Goal: Task Accomplishment & Management: Use online tool/utility

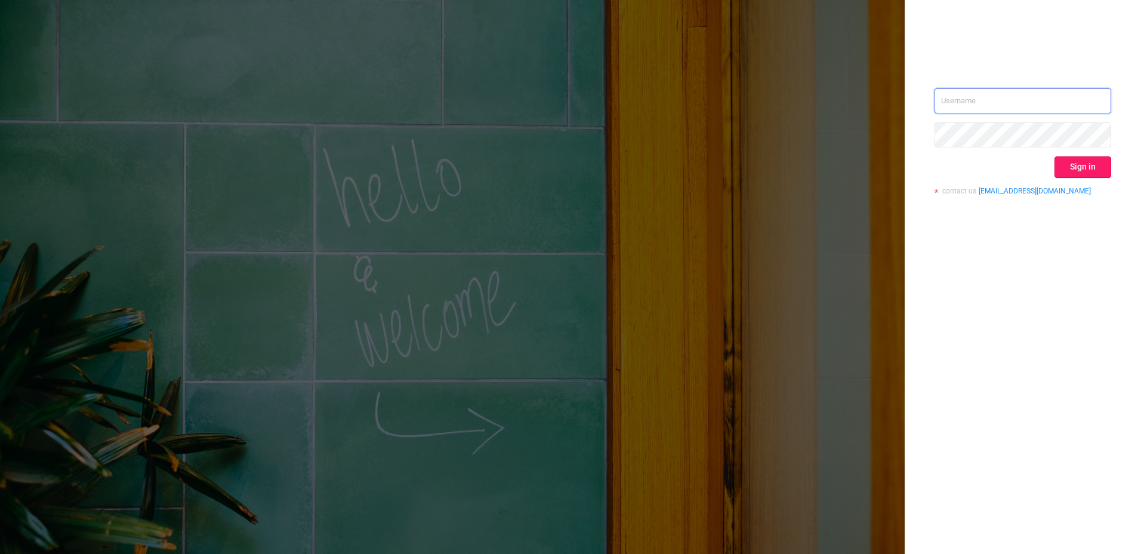
type input "[PERSON_NAME][EMAIL_ADDRESS][DOMAIN_NAME]"
click at [1080, 165] on button "Sign in" at bounding box center [1083, 166] width 57 height 21
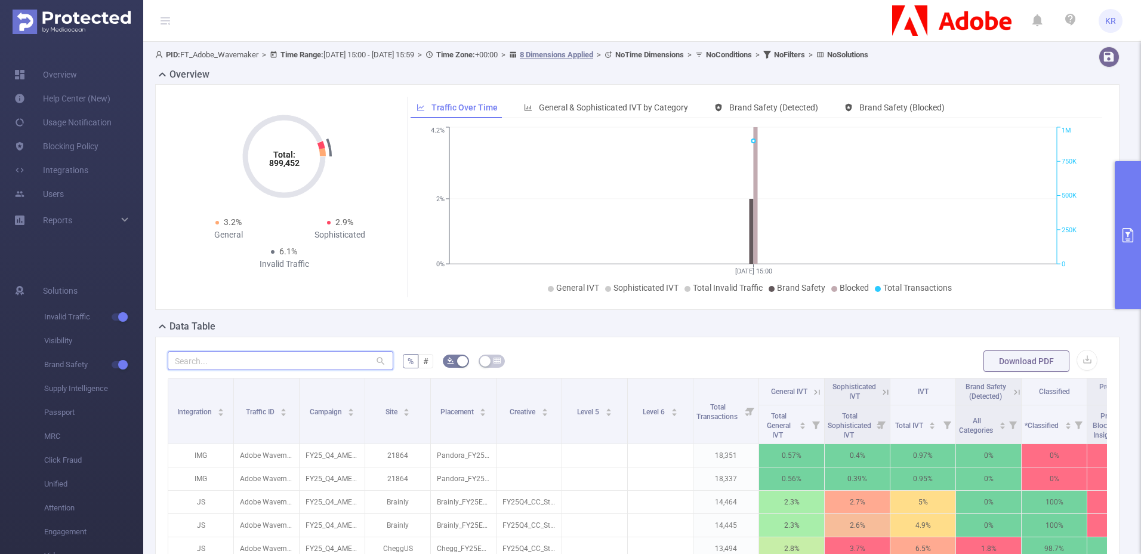
click at [312, 365] on input "text" at bounding box center [281, 360] width 226 height 19
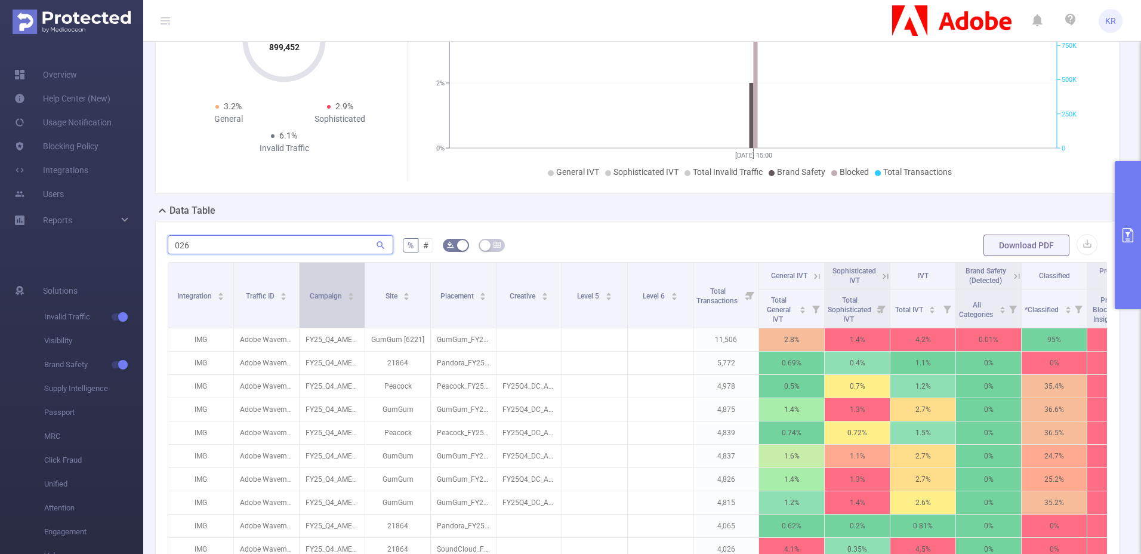
scroll to position [179, 0]
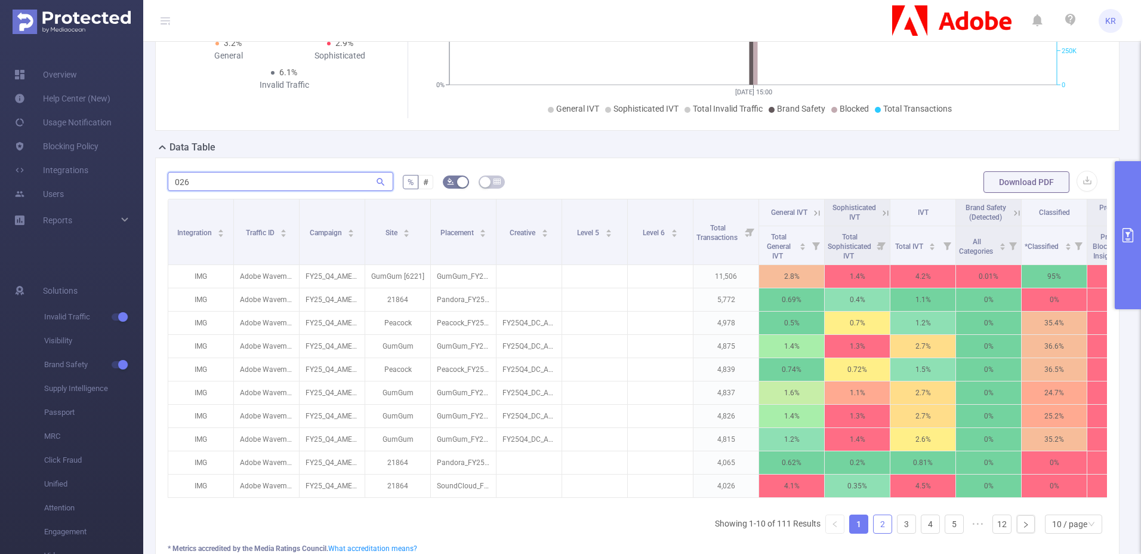
type input "026"
click at [880, 529] on link "2" at bounding box center [883, 524] width 18 height 18
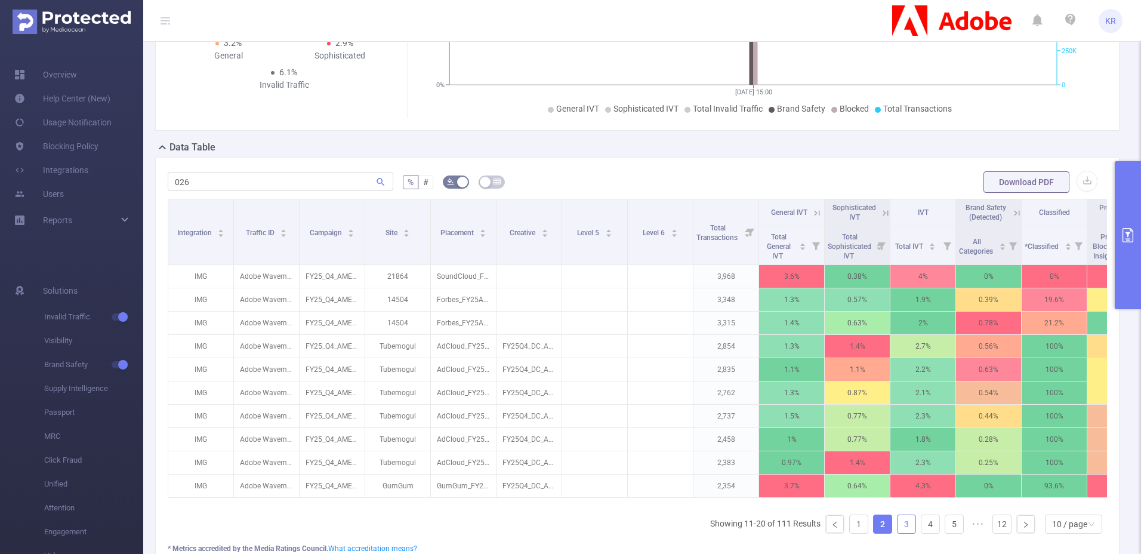
click at [900, 533] on link "3" at bounding box center [907, 524] width 18 height 18
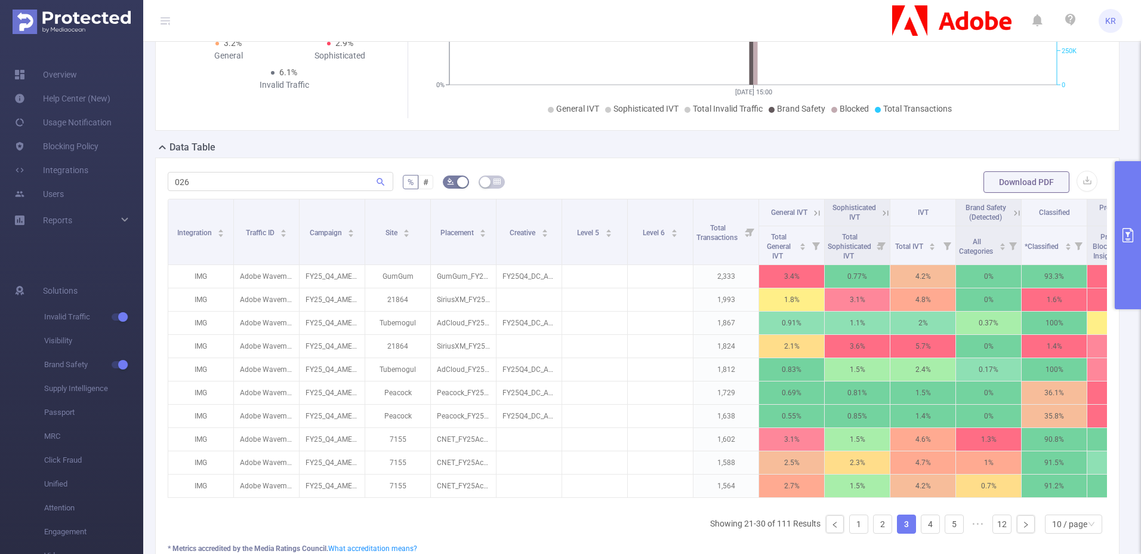
click at [1128, 254] on button "primary" at bounding box center [1128, 235] width 26 height 148
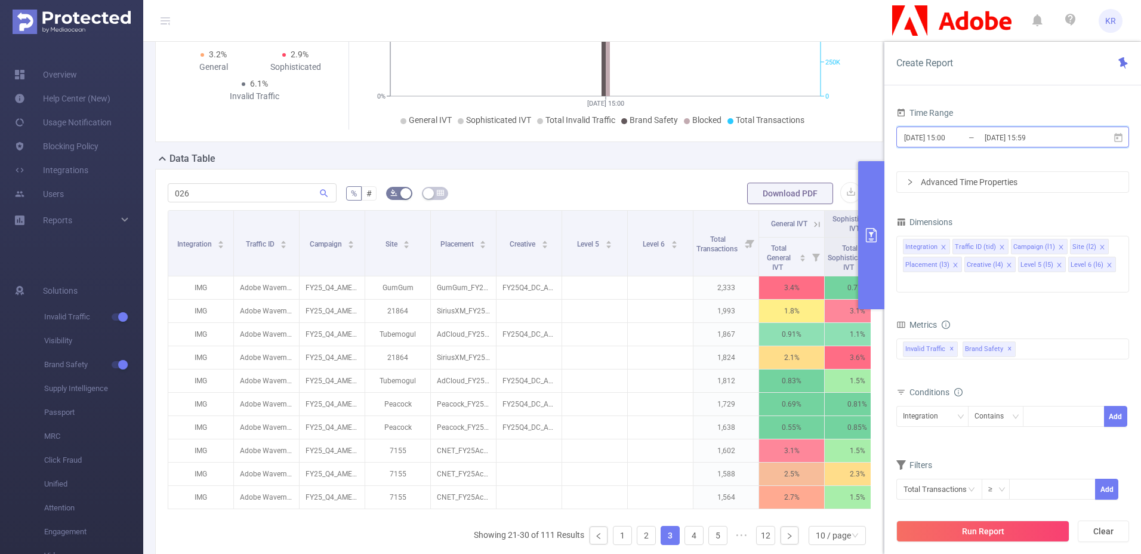
click at [1120, 142] on icon at bounding box center [1118, 138] width 11 height 11
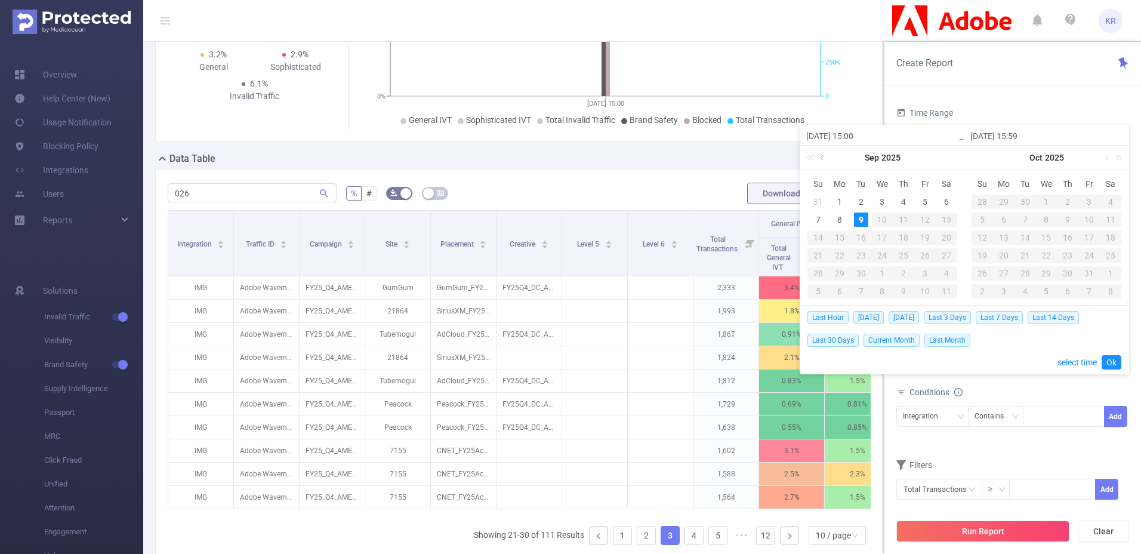
click at [824, 156] on link at bounding box center [823, 158] width 11 height 24
click at [949, 273] on div "30" at bounding box center [947, 273] width 14 height 14
click at [1025, 221] on div "9" at bounding box center [1025, 220] width 14 height 14
type input "[DATE] 15:00"
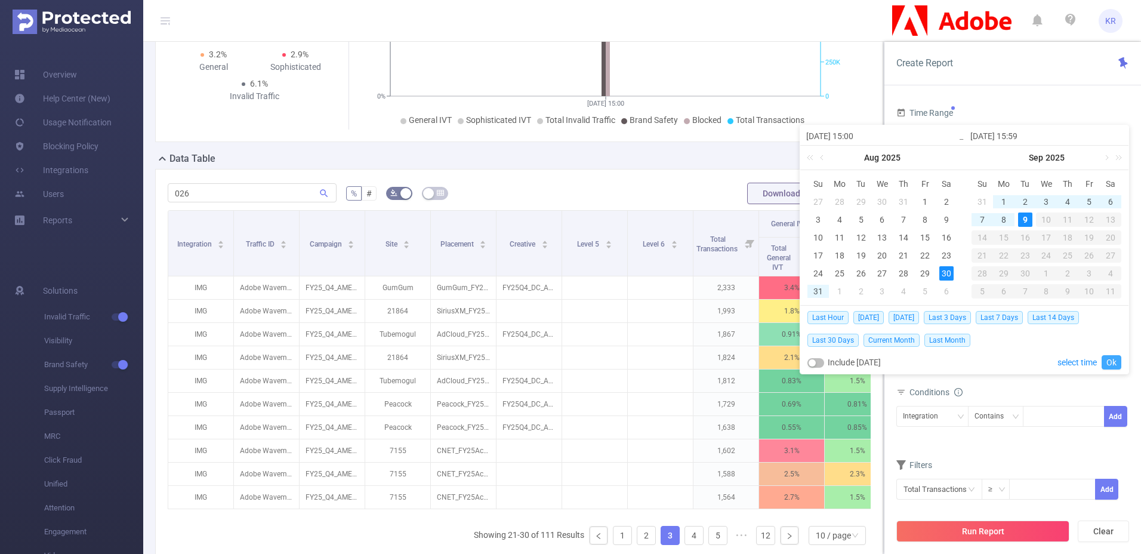
click at [1117, 361] on link "Ok" at bounding box center [1112, 362] width 20 height 14
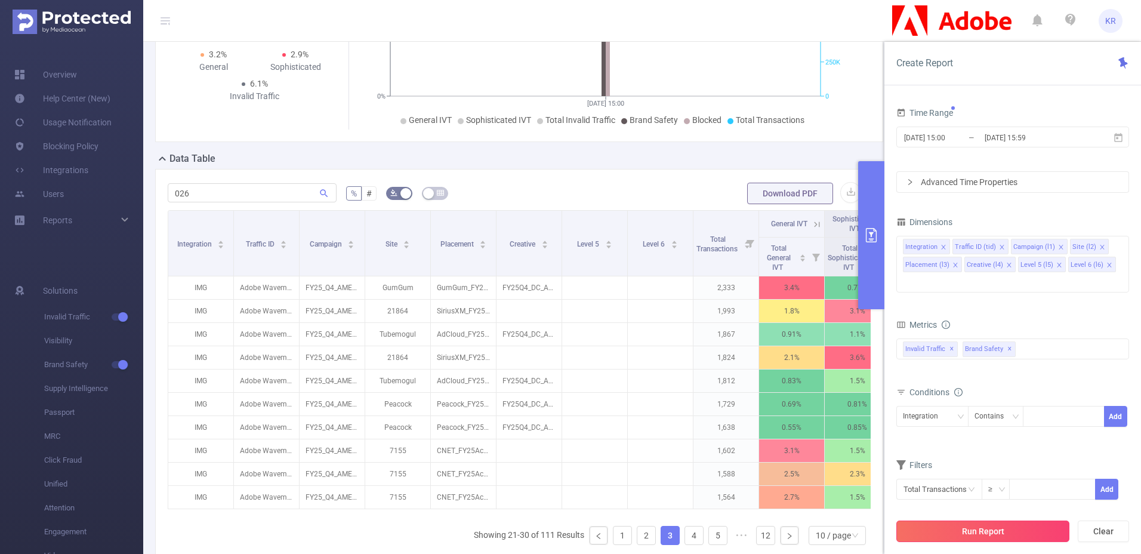
click at [1022, 536] on button "Run Report" at bounding box center [983, 531] width 173 height 21
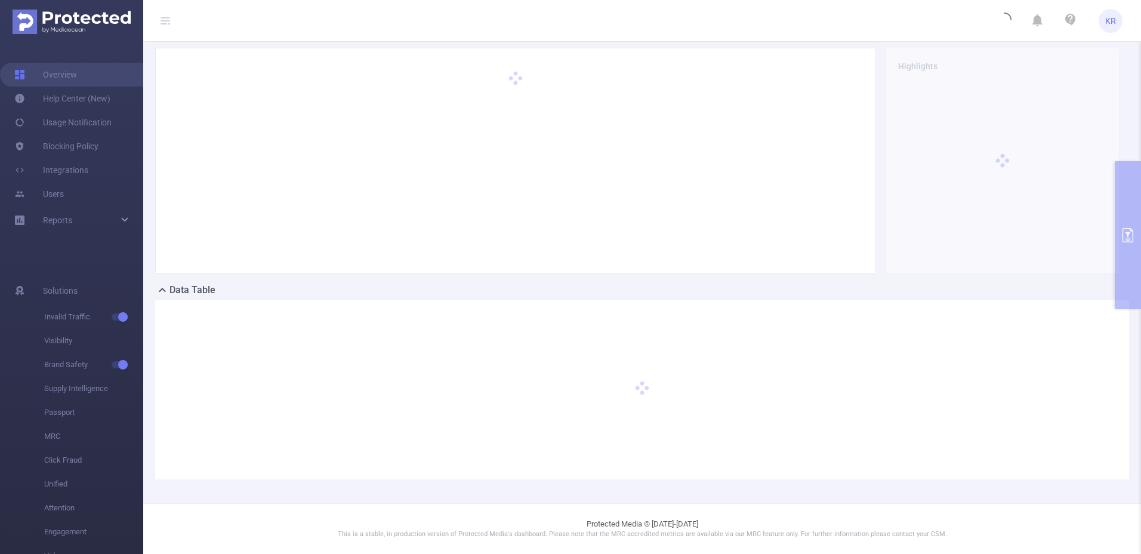
scroll to position [36, 0]
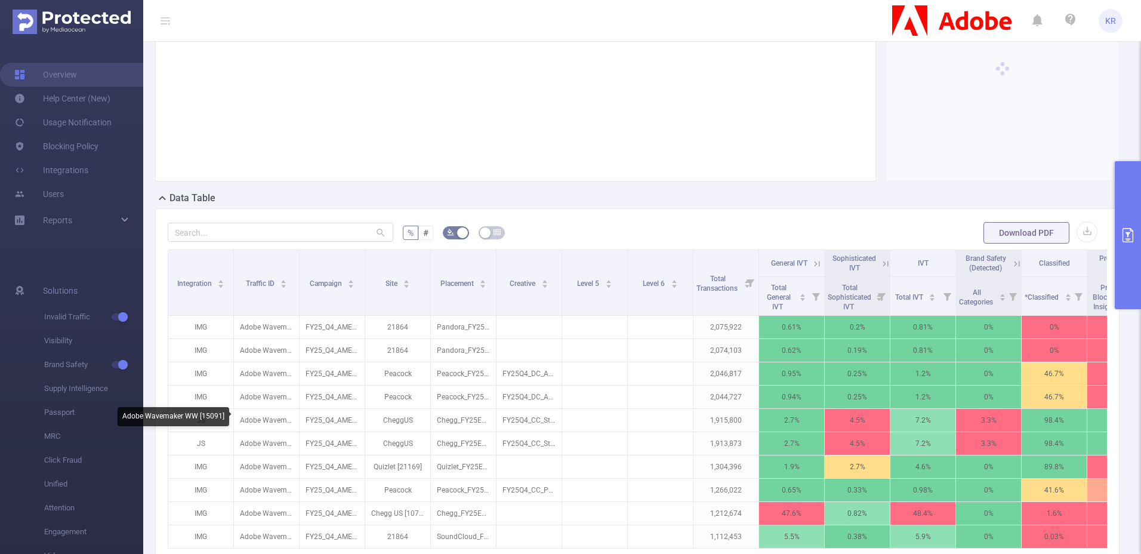
scroll to position [275, 0]
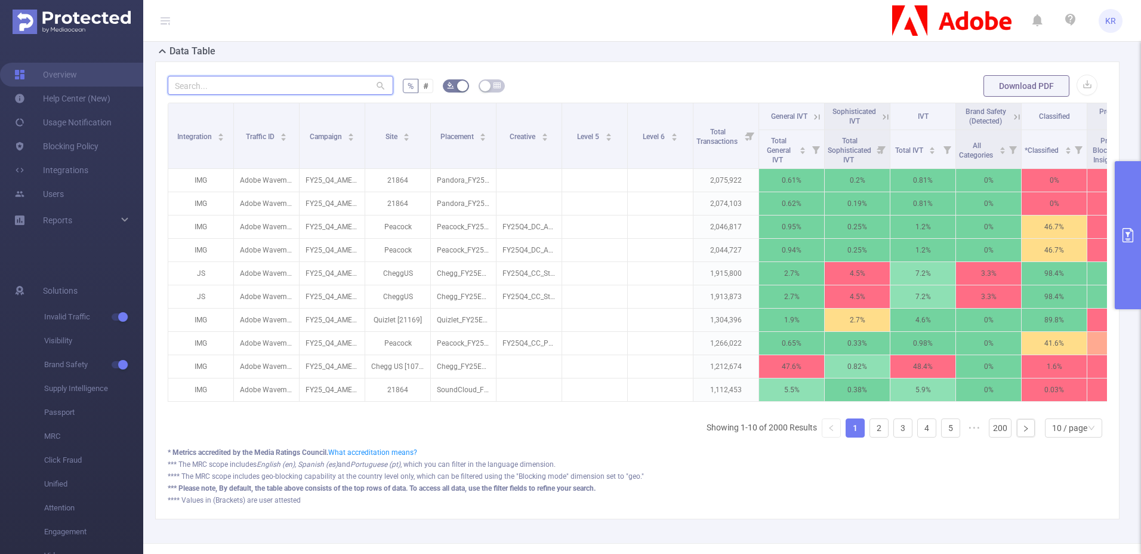
click at [319, 84] on input "text" at bounding box center [281, 85] width 226 height 19
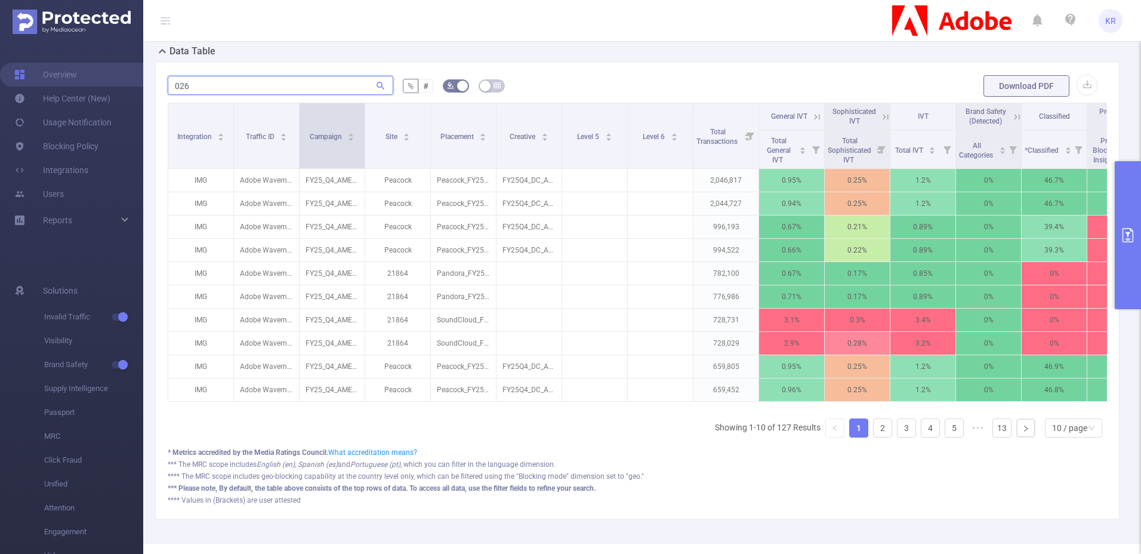
type input "026"
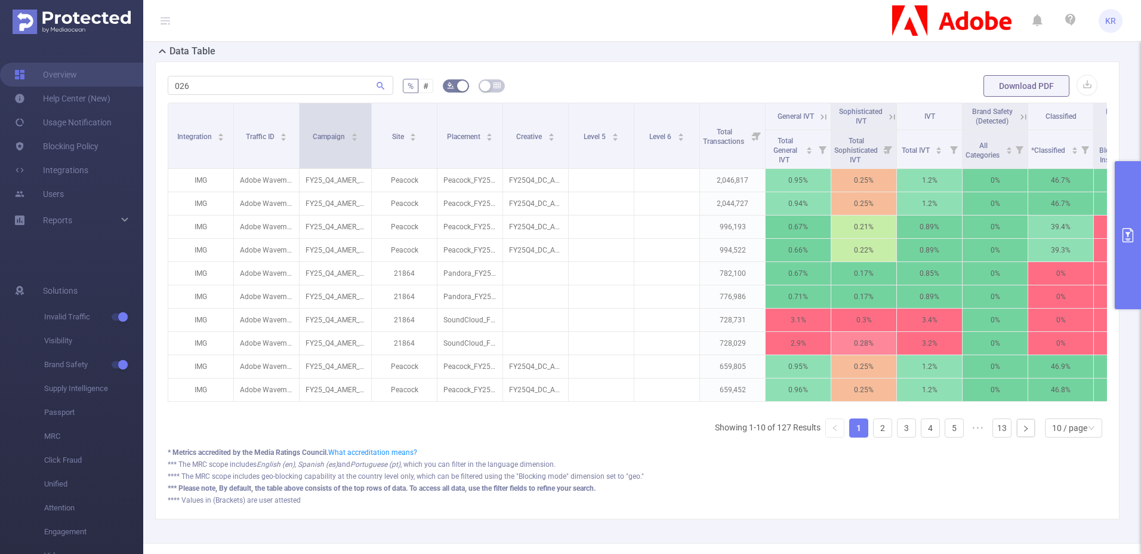
drag, startPoint x: 364, startPoint y: 152, endPoint x: 370, endPoint y: 161, distance: 10.6
click at [370, 161] on span at bounding box center [371, 135] width 6 height 65
click at [874, 433] on link "2" at bounding box center [883, 428] width 18 height 18
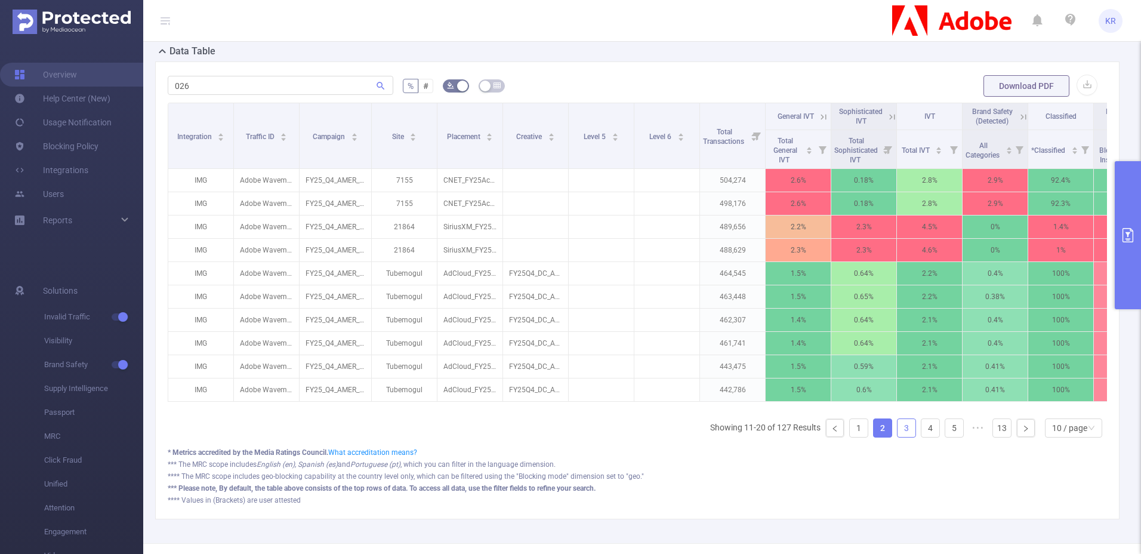
click at [900, 437] on link "3" at bounding box center [907, 428] width 18 height 18
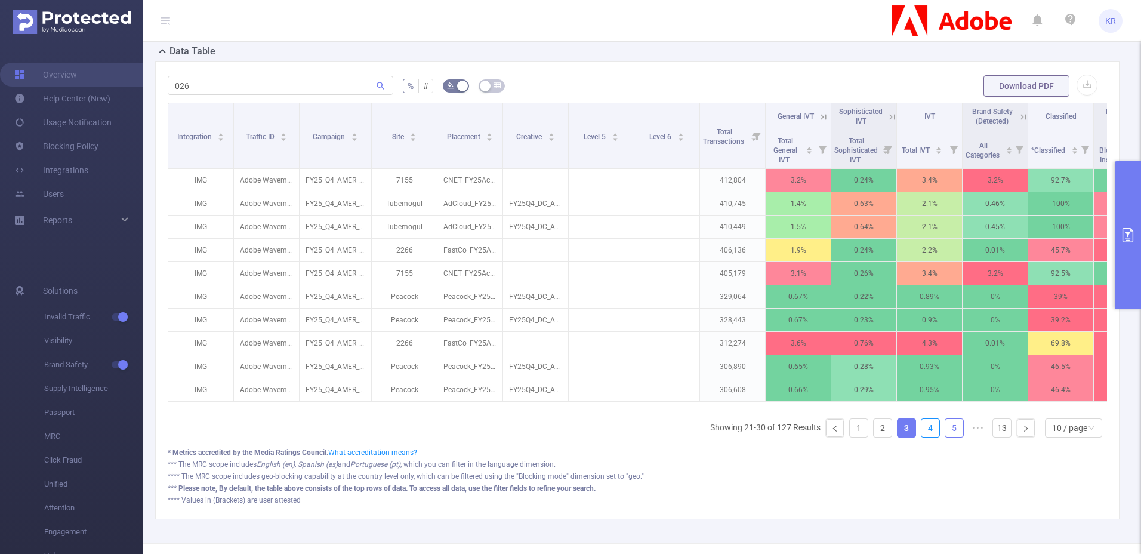
click at [922, 436] on link "4" at bounding box center [931, 428] width 18 height 18
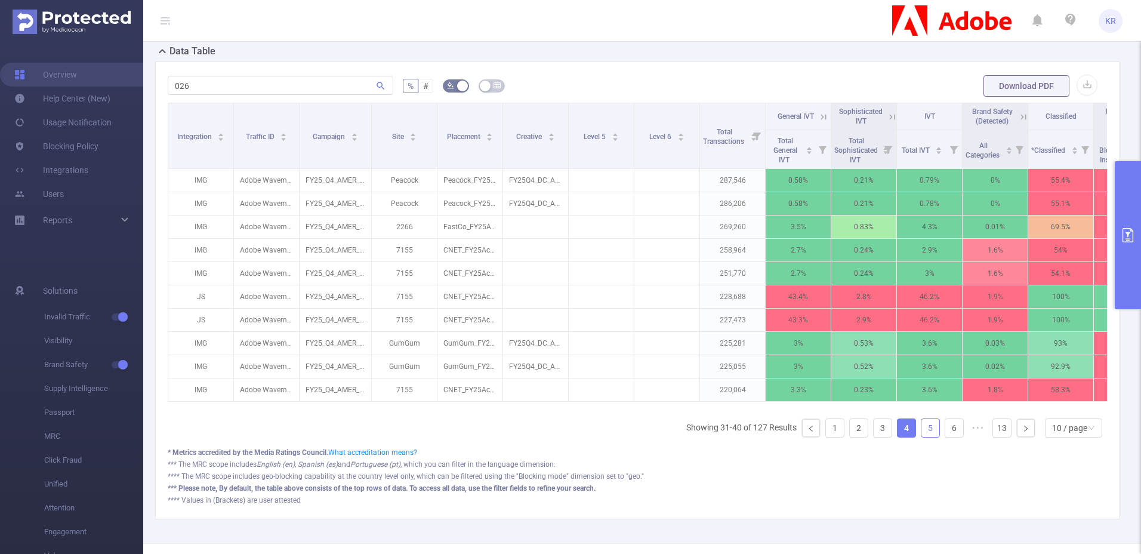
click at [925, 437] on link "5" at bounding box center [931, 428] width 18 height 18
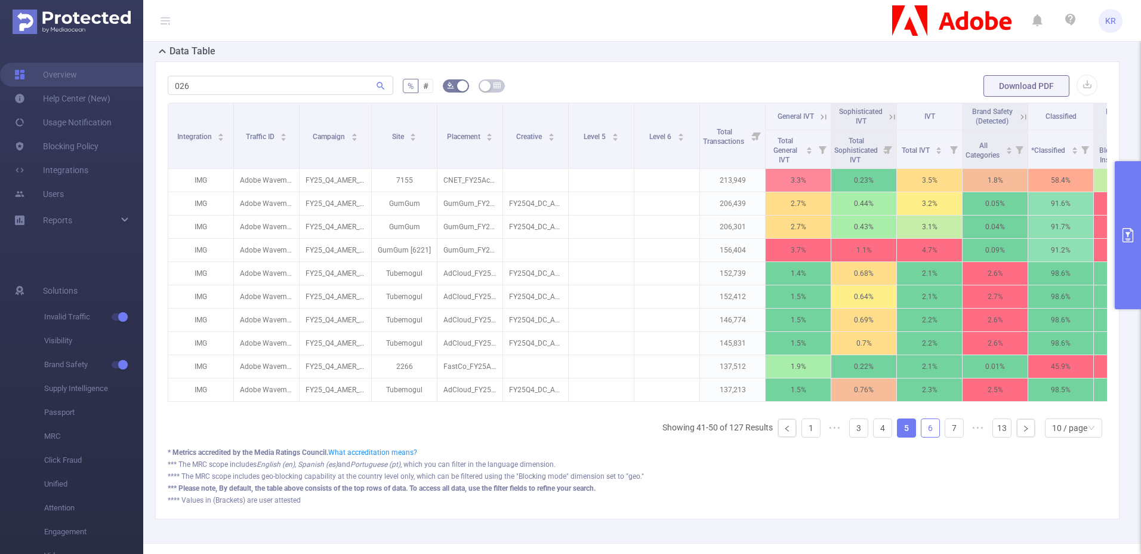
click at [925, 437] on link "6" at bounding box center [931, 428] width 18 height 18
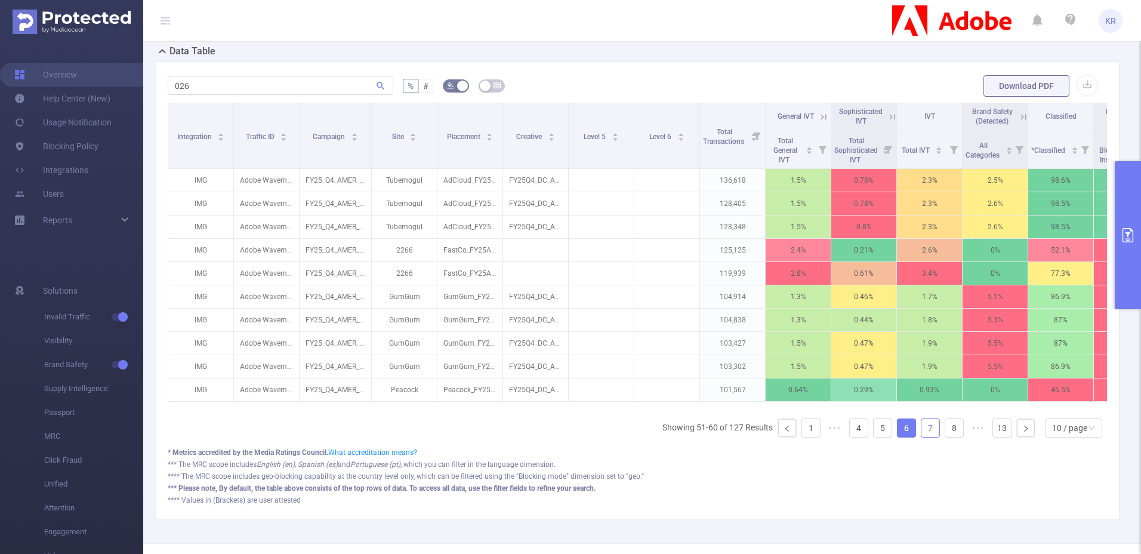
click at [925, 437] on link "7" at bounding box center [931, 428] width 18 height 18
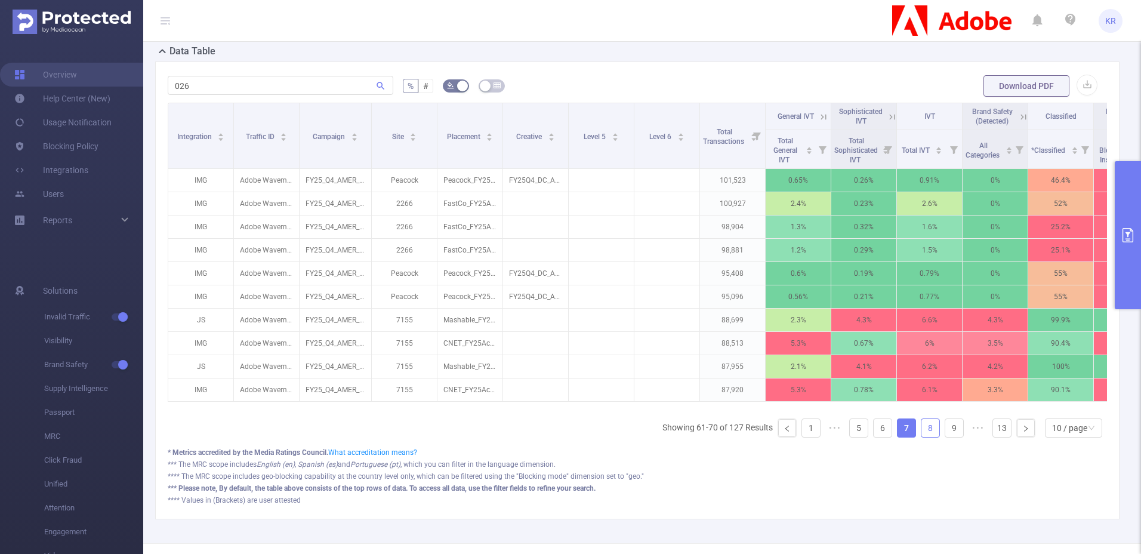
click at [925, 437] on link "8" at bounding box center [931, 428] width 18 height 18
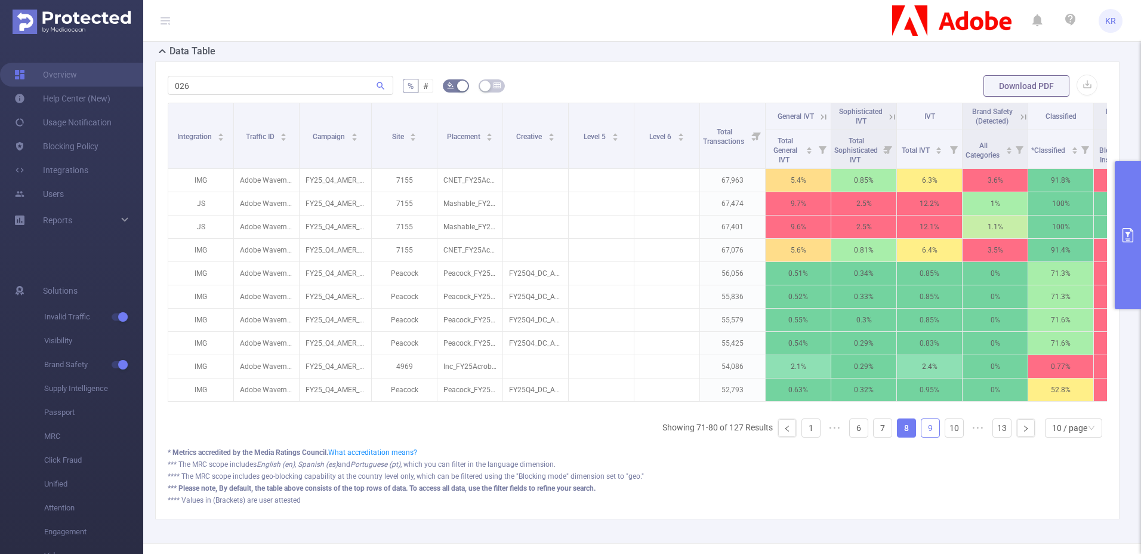
click at [925, 437] on link "9" at bounding box center [931, 428] width 18 height 18
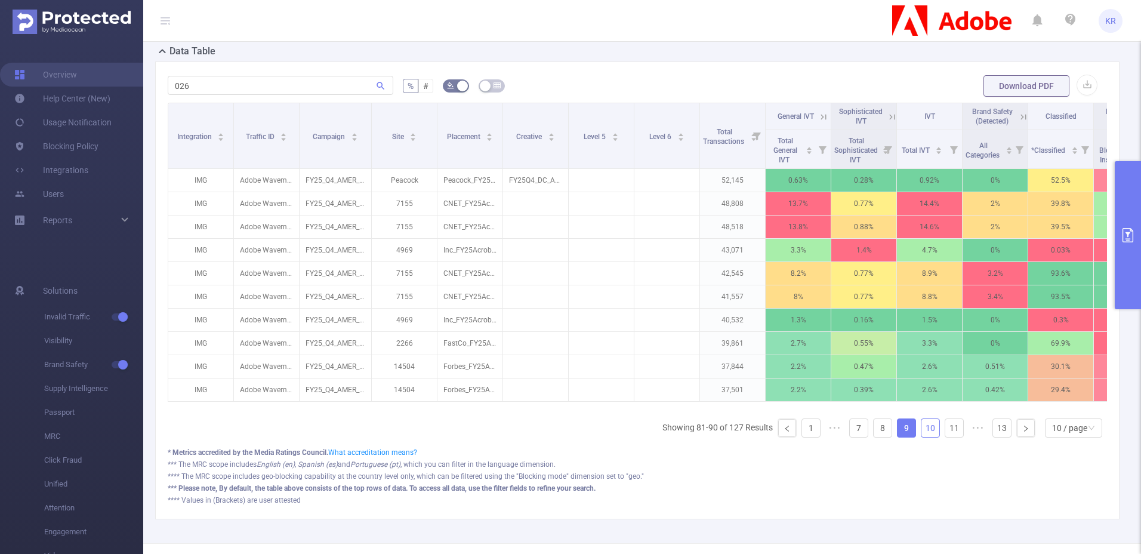
click at [925, 437] on link "10" at bounding box center [931, 428] width 18 height 18
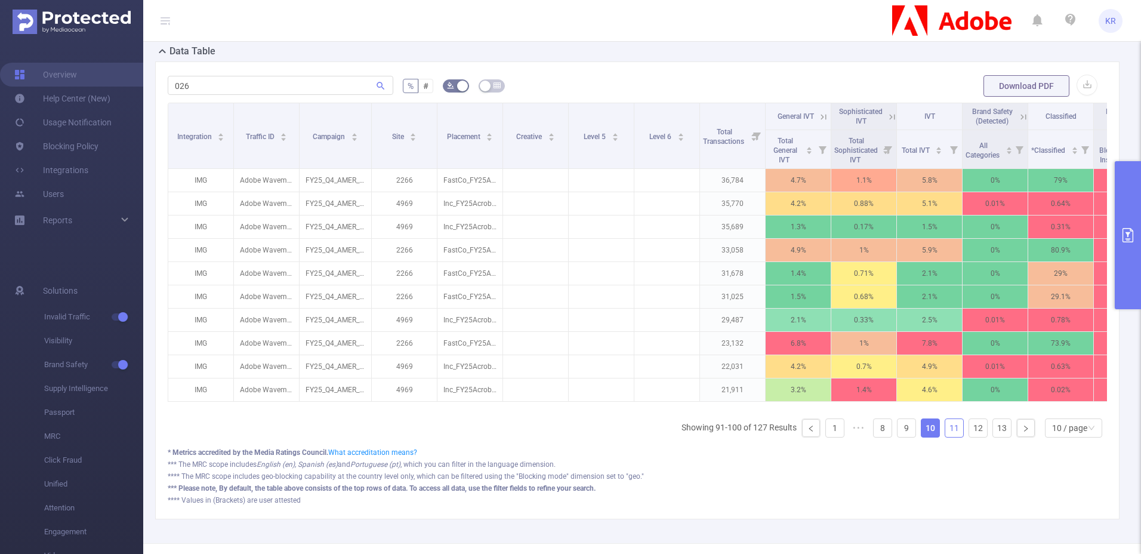
click at [947, 436] on link "11" at bounding box center [955, 428] width 18 height 18
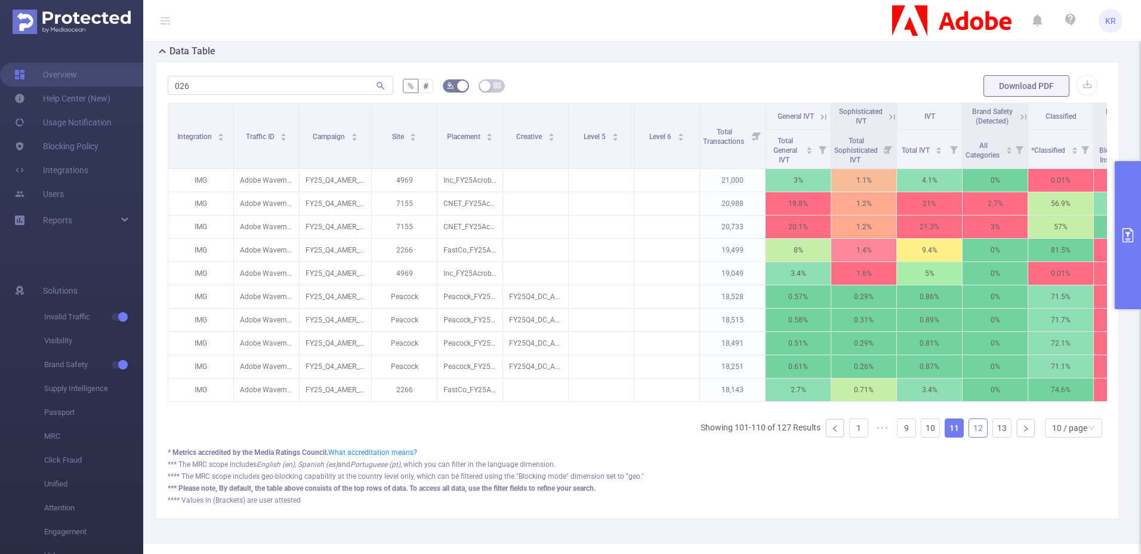
click at [969, 436] on link "12" at bounding box center [978, 428] width 18 height 18
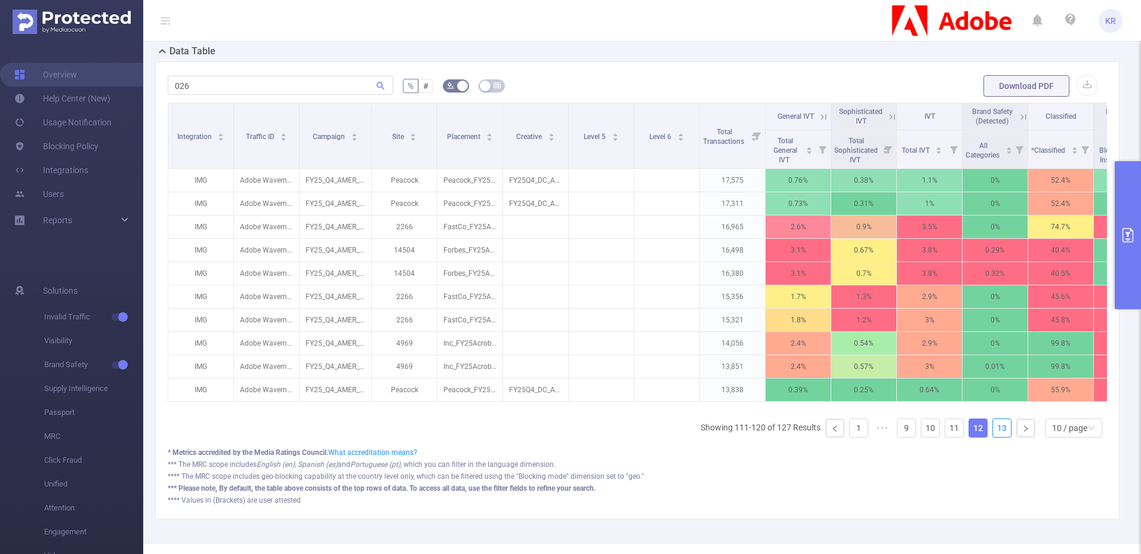
click at [993, 435] on link "13" at bounding box center [1002, 428] width 18 height 18
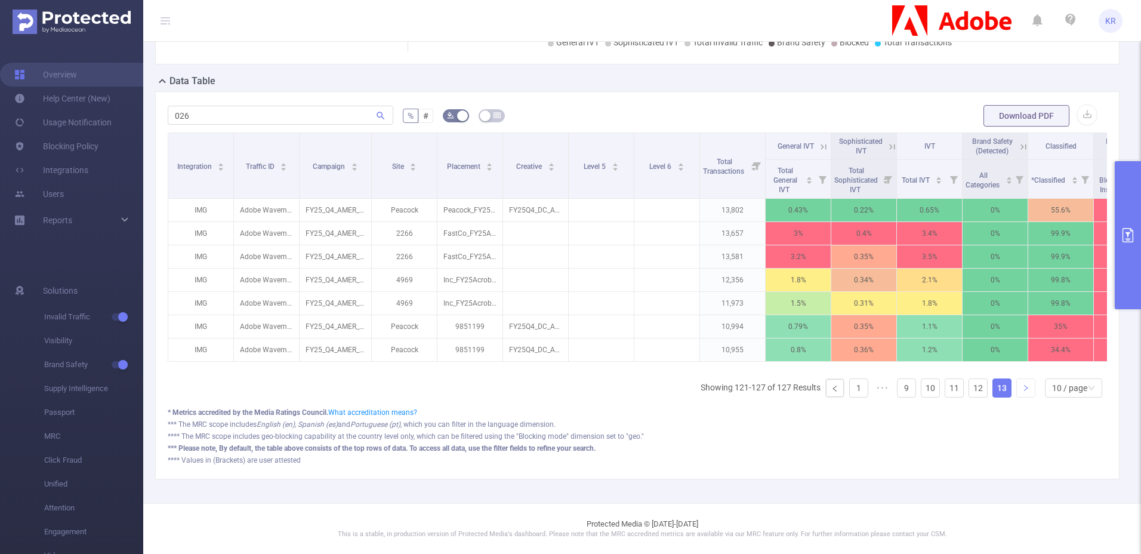
click at [1023, 386] on icon "icon: right" at bounding box center [1026, 387] width 7 height 7
click at [1126, 204] on button "primary" at bounding box center [1128, 235] width 26 height 148
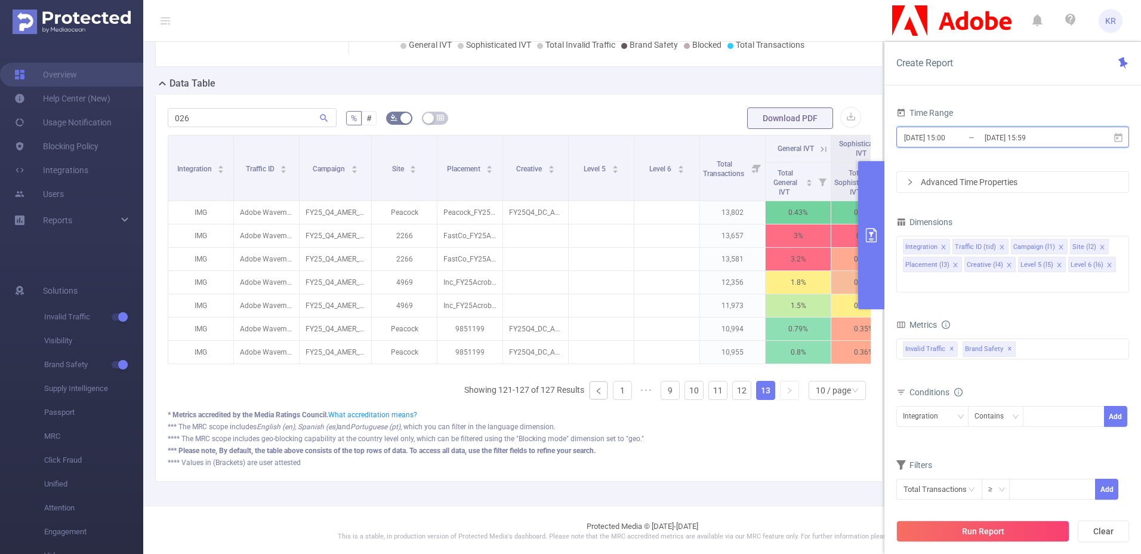
click at [1117, 138] on icon at bounding box center [1118, 137] width 8 height 9
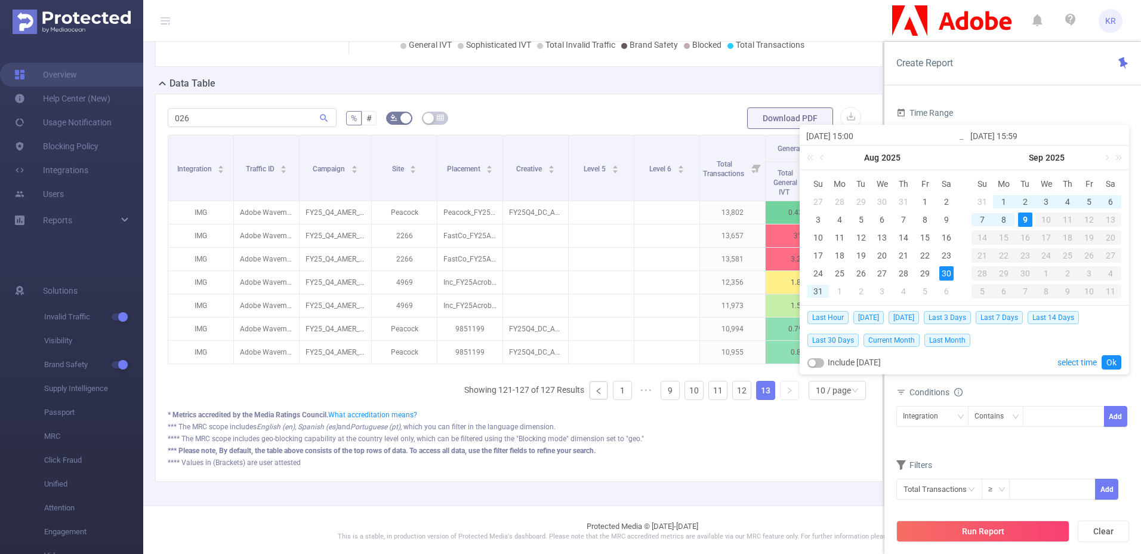
click at [819, 138] on input "[DATE] 15:00" at bounding box center [882, 136] width 152 height 14
click at [820, 155] on link at bounding box center [823, 158] width 11 height 24
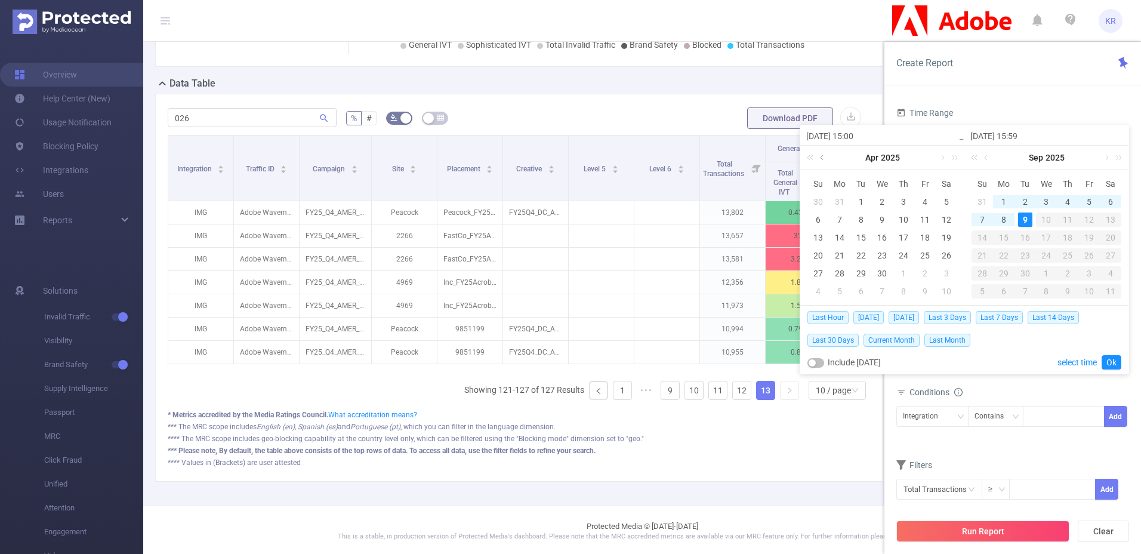
click at [820, 155] on link at bounding box center [823, 158] width 11 height 24
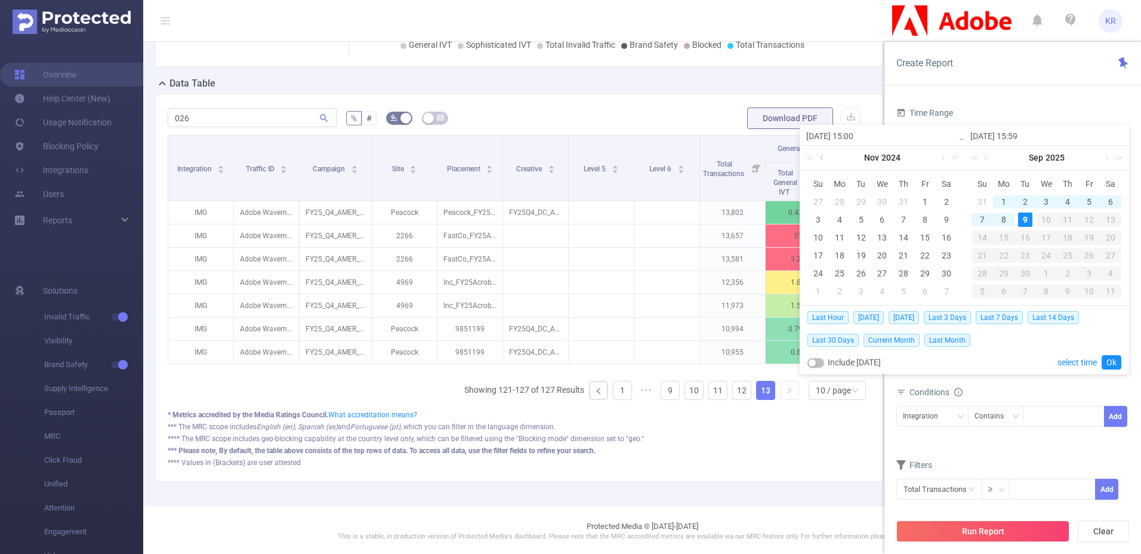
click at [824, 156] on link at bounding box center [823, 158] width 11 height 24
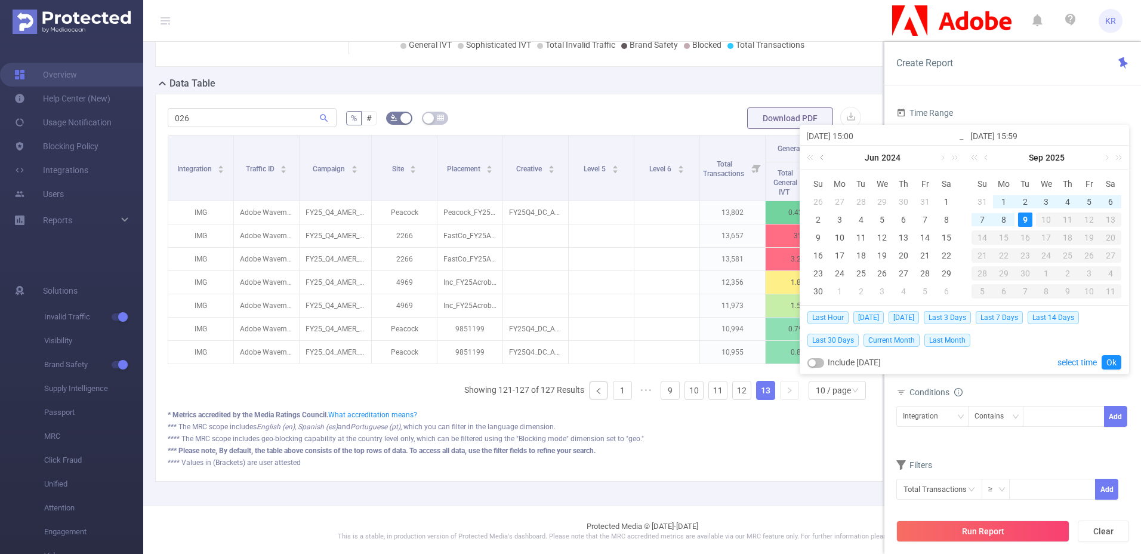
click at [824, 156] on link at bounding box center [823, 158] width 11 height 24
click at [925, 269] on div "31" at bounding box center [925, 273] width 14 height 14
click at [983, 161] on link at bounding box center [987, 158] width 11 height 24
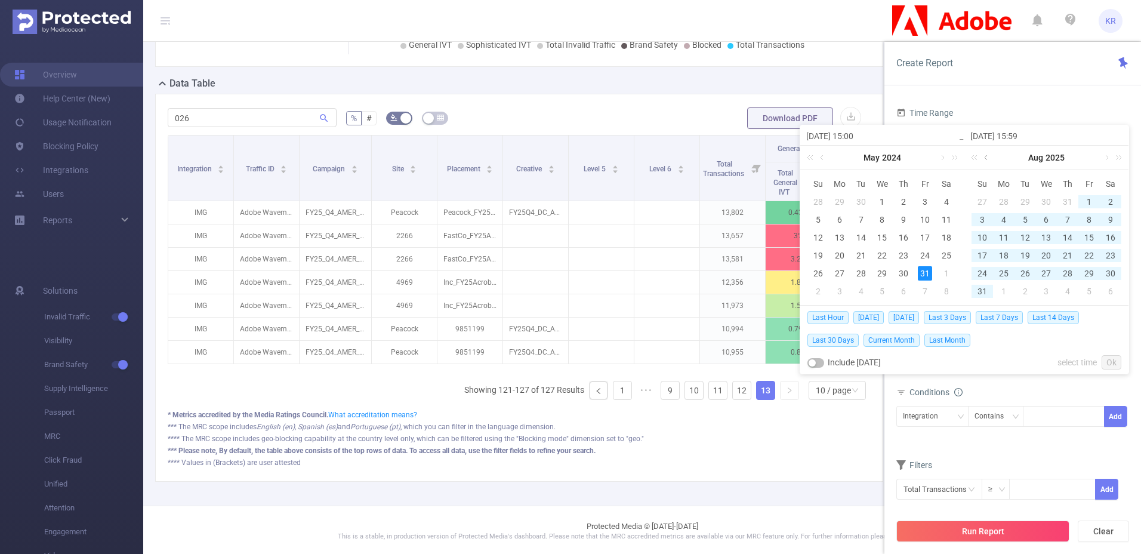
click at [983, 161] on link at bounding box center [987, 158] width 11 height 24
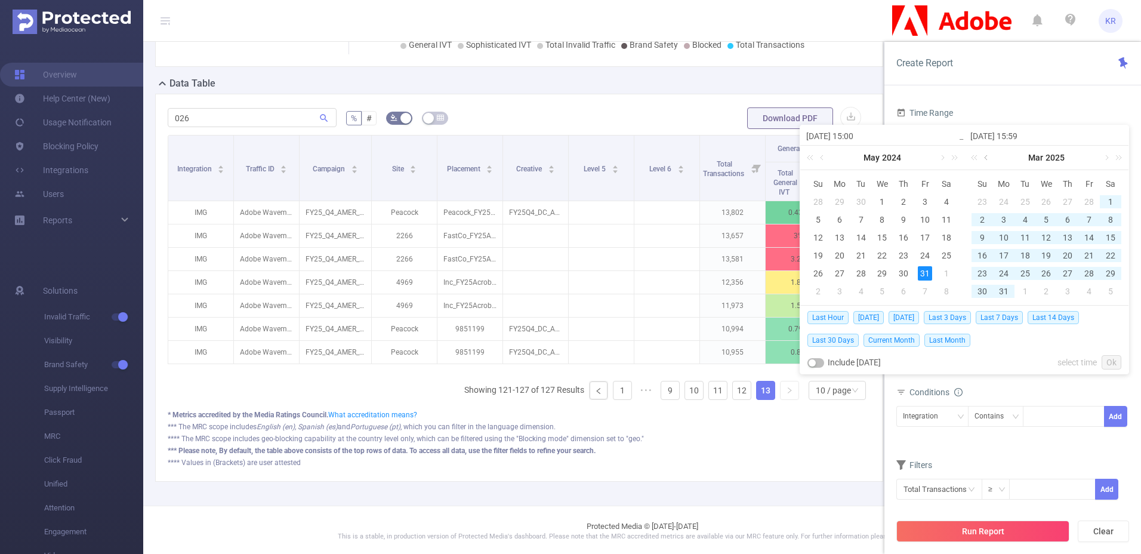
click at [983, 161] on link at bounding box center [987, 158] width 11 height 24
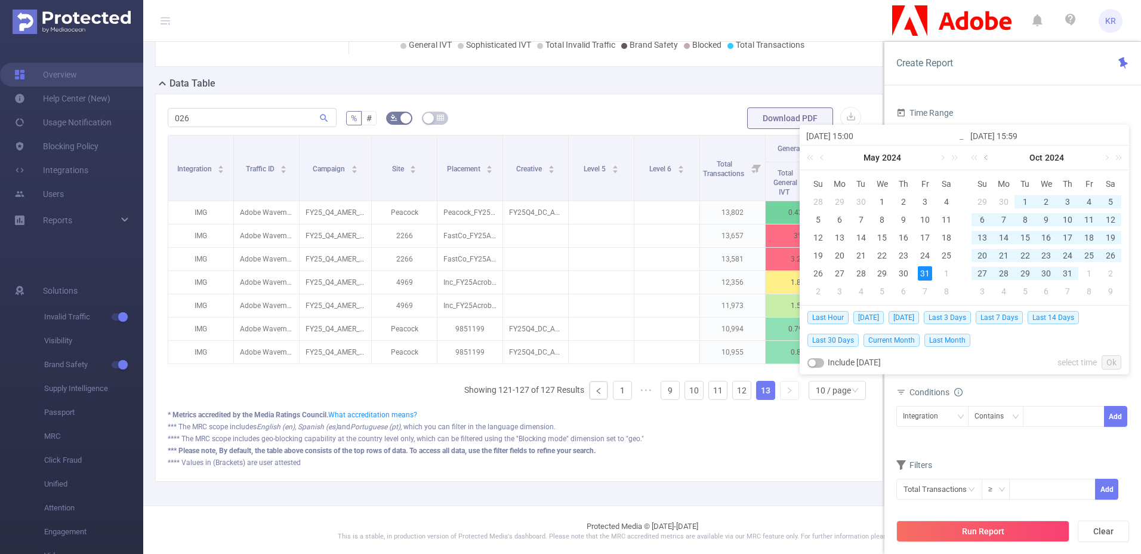
click at [983, 161] on link at bounding box center [987, 158] width 11 height 24
click at [1086, 272] on div "30" at bounding box center [1089, 273] width 14 height 14
type input "[DATE] 15:00"
type input "[DATE] 15:59"
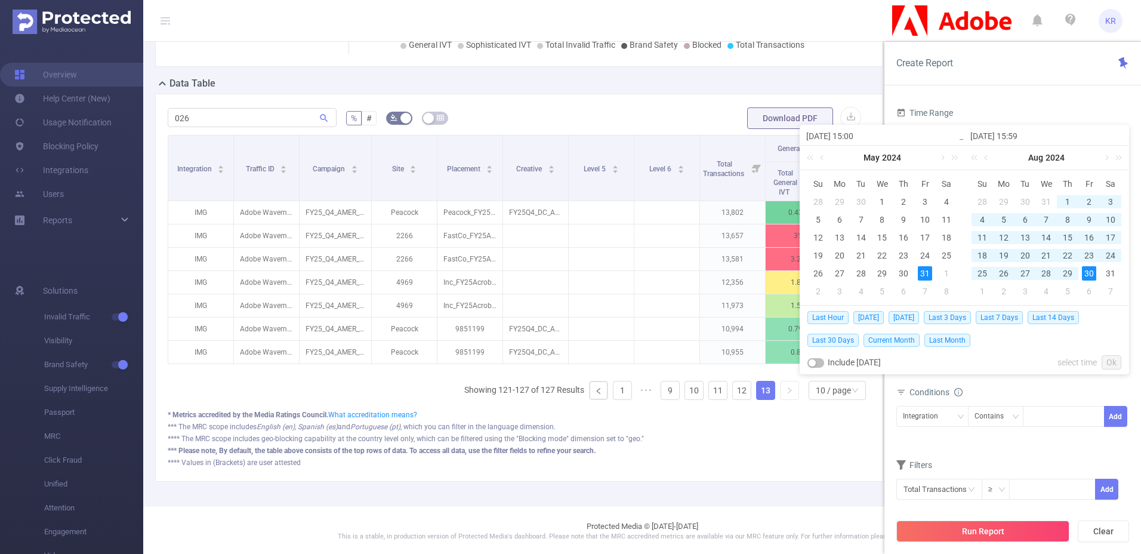
type input "[DATE] 15:00"
type input "[DATE] 15:59"
click at [1033, 528] on button "Run Report" at bounding box center [983, 531] width 173 height 21
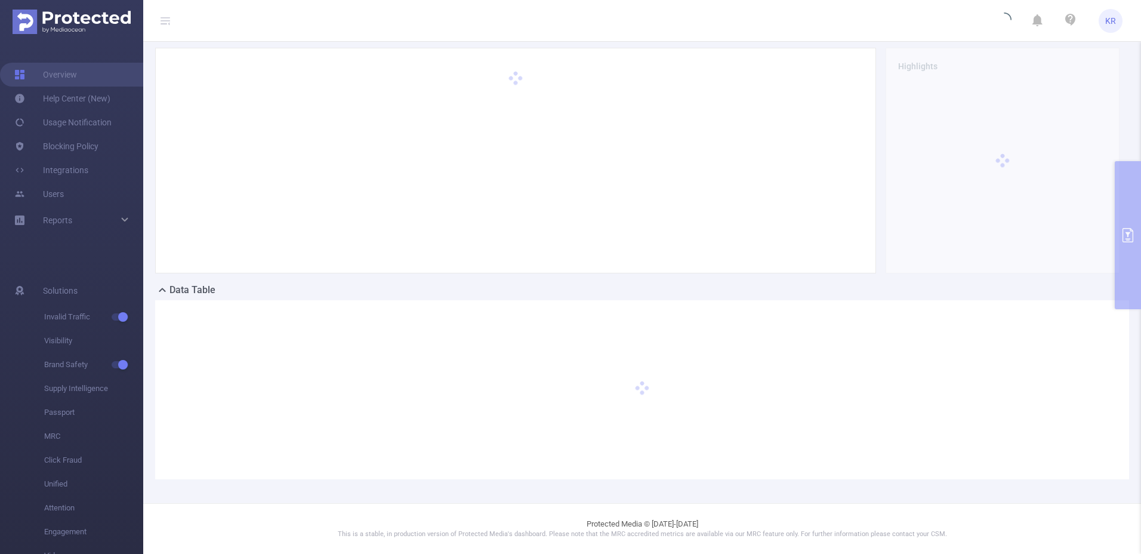
scroll to position [36, 0]
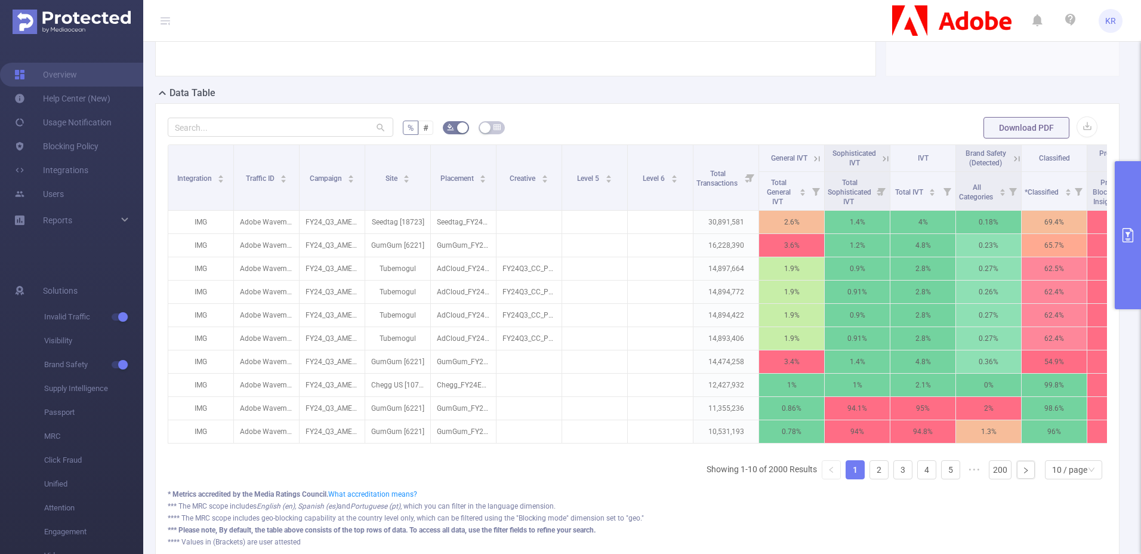
scroll to position [239, 0]
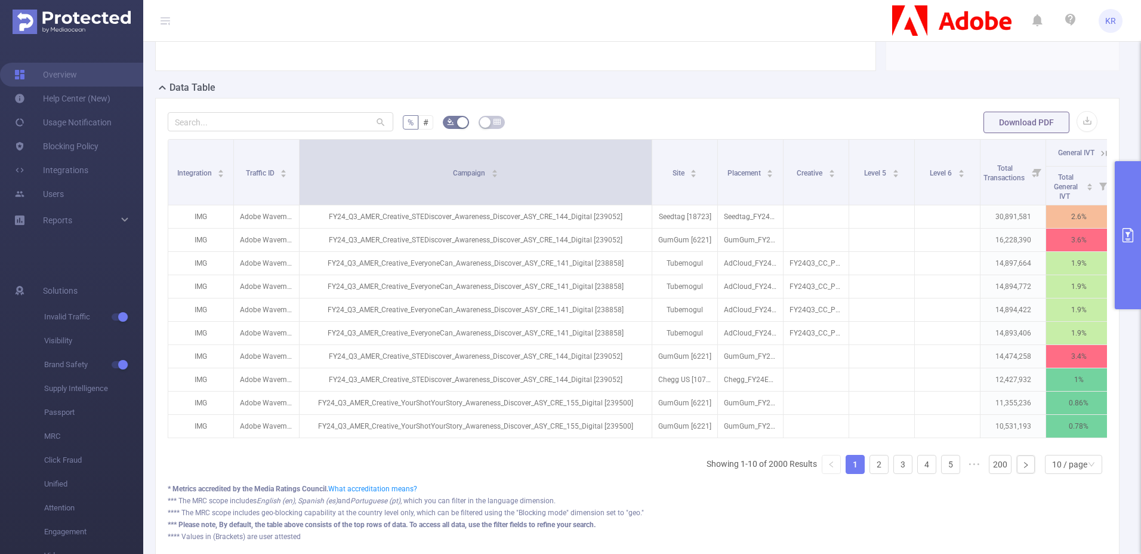
drag, startPoint x: 364, startPoint y: 180, endPoint x: 651, endPoint y: 201, distance: 287.9
click at [651, 201] on span at bounding box center [652, 172] width 6 height 65
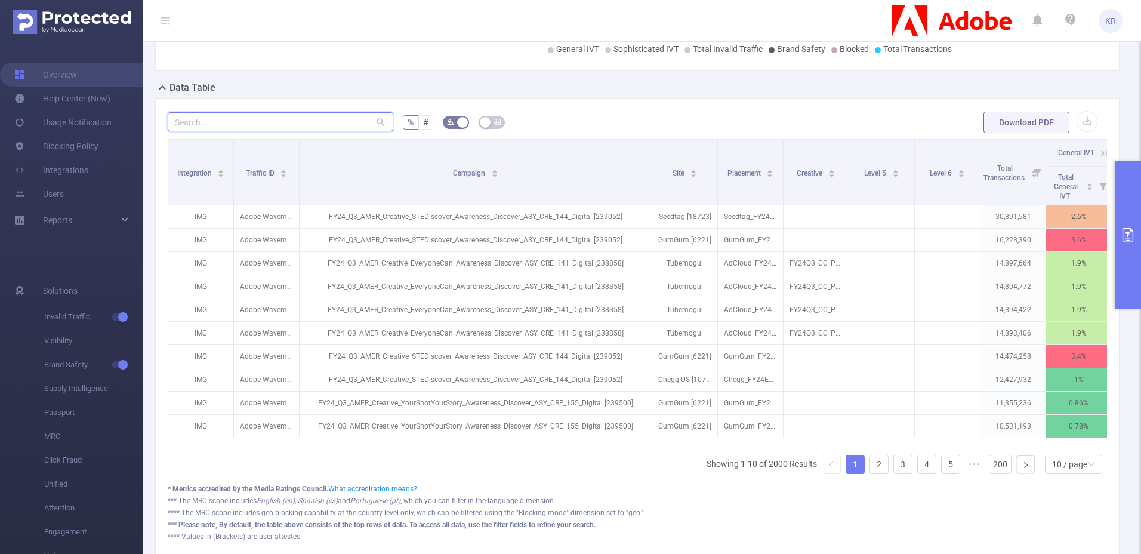
click at [282, 123] on input "text" at bounding box center [281, 121] width 226 height 19
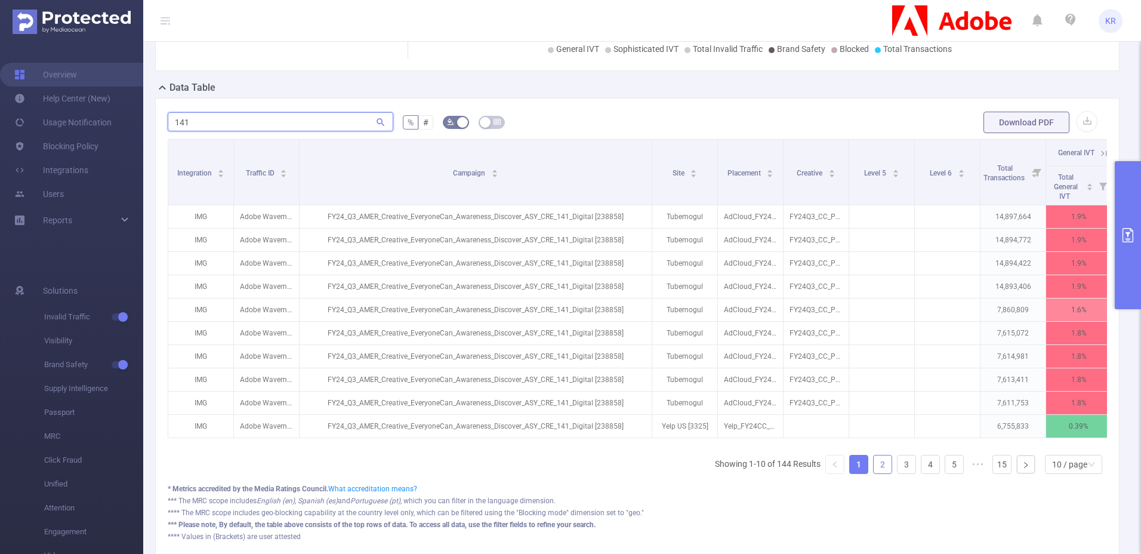
type input "141"
click at [875, 470] on link "2" at bounding box center [883, 464] width 18 height 18
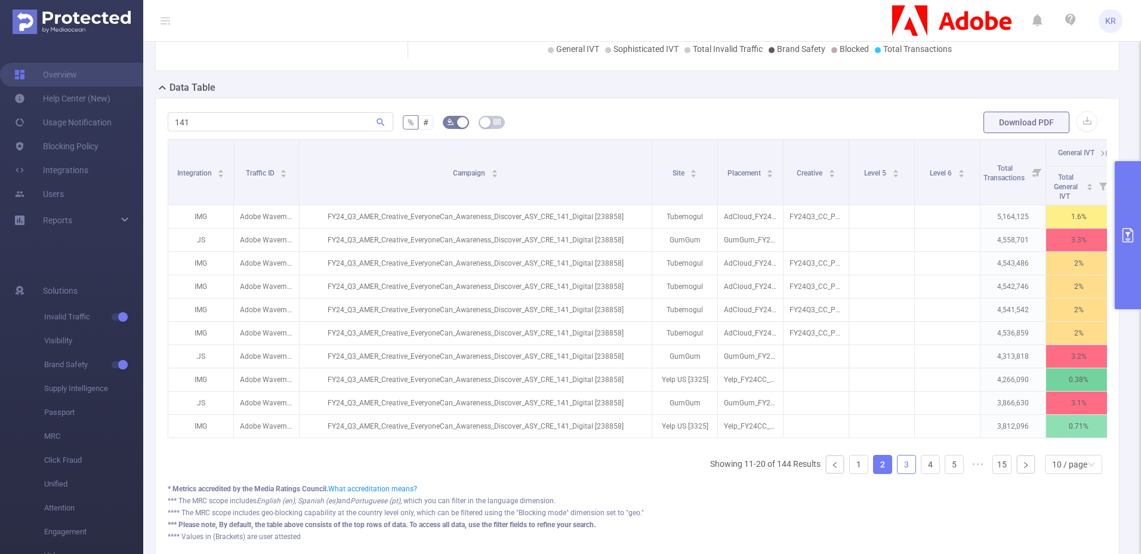
click at [898, 473] on link "3" at bounding box center [907, 464] width 18 height 18
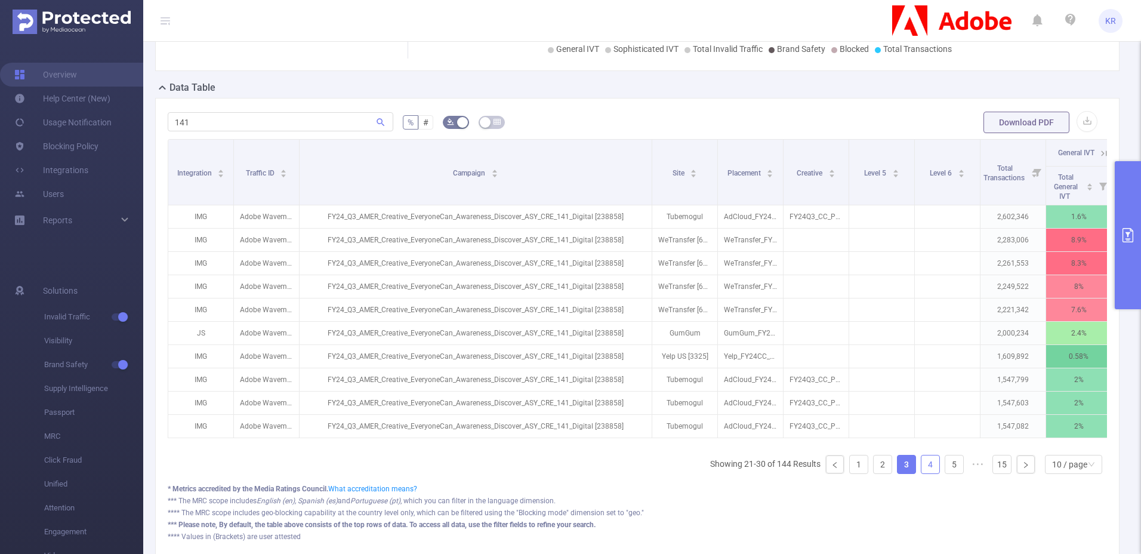
click at [922, 473] on link "4" at bounding box center [931, 464] width 18 height 18
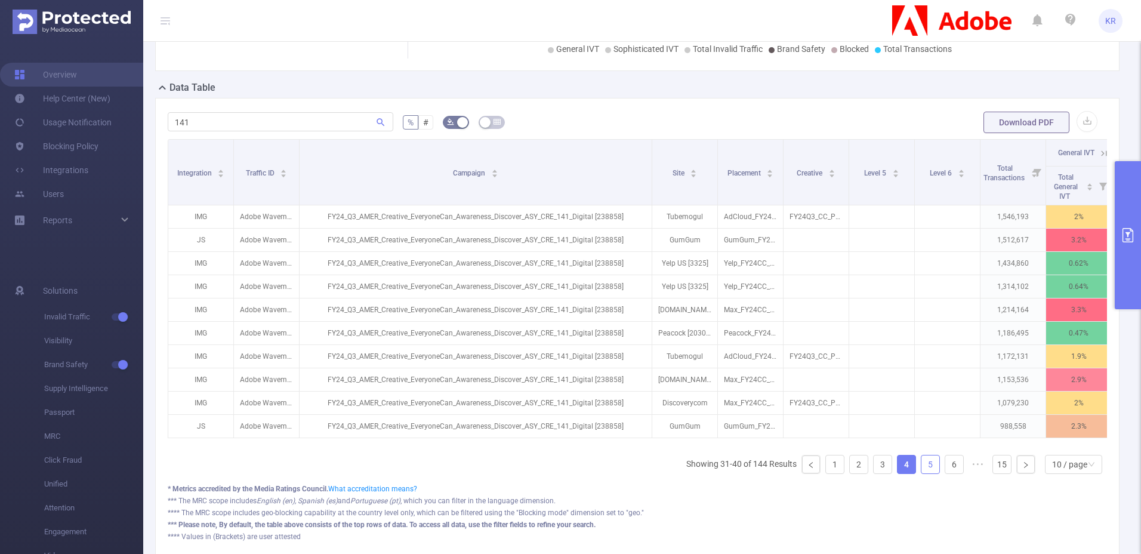
click at [922, 469] on link "5" at bounding box center [931, 464] width 18 height 18
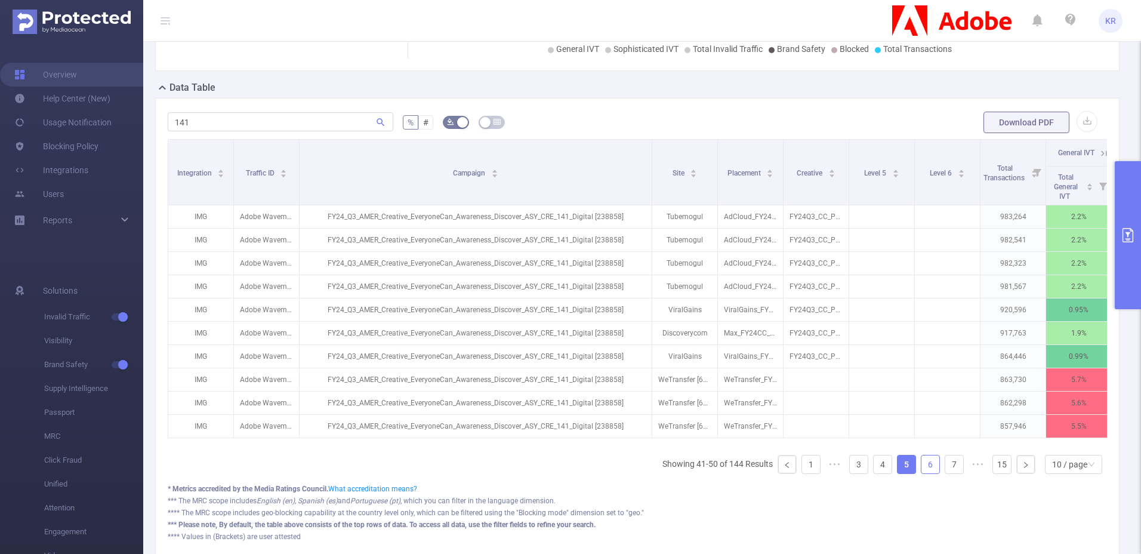
click at [927, 473] on link "6" at bounding box center [931, 464] width 18 height 18
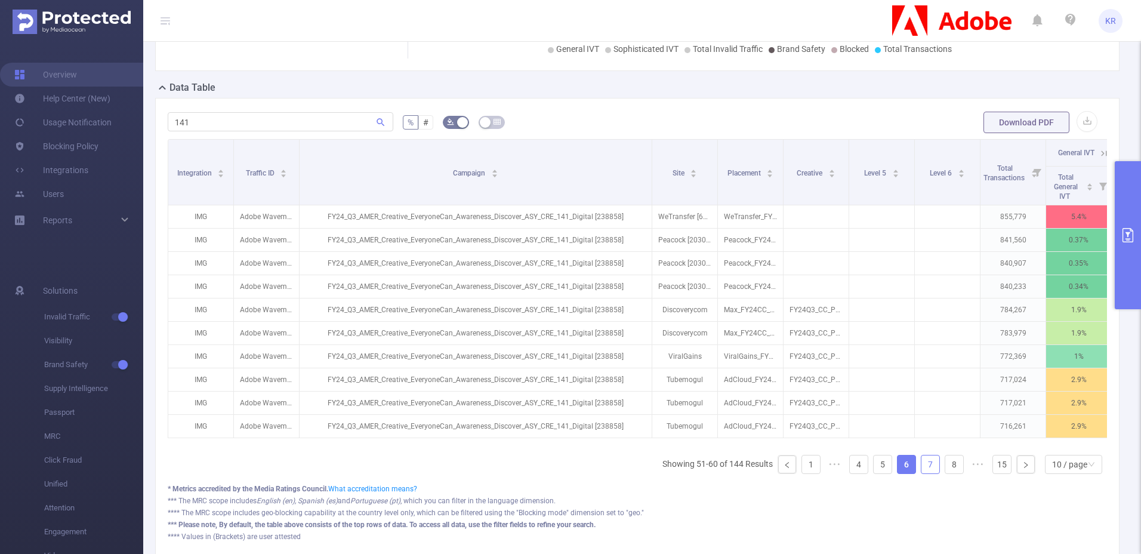
click at [923, 473] on link "7" at bounding box center [931, 464] width 18 height 18
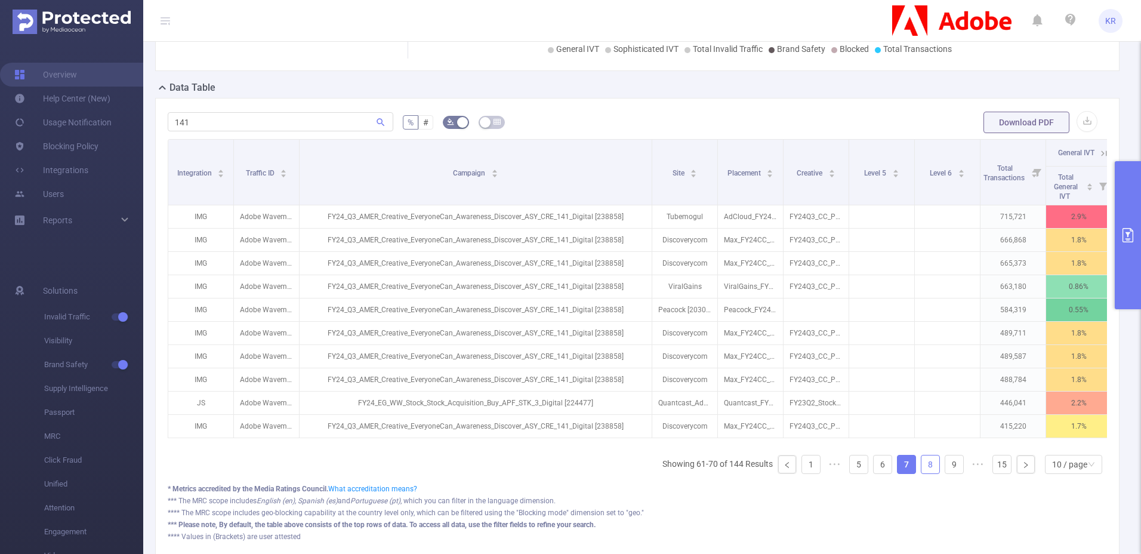
click at [923, 473] on link "8" at bounding box center [931, 464] width 18 height 18
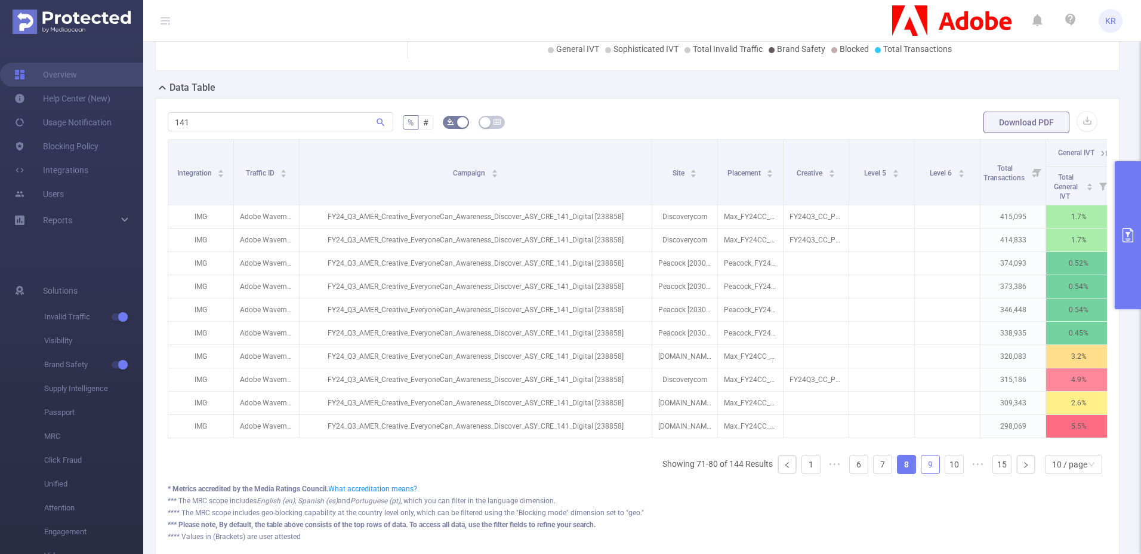
click at [923, 473] on link "9" at bounding box center [931, 464] width 18 height 18
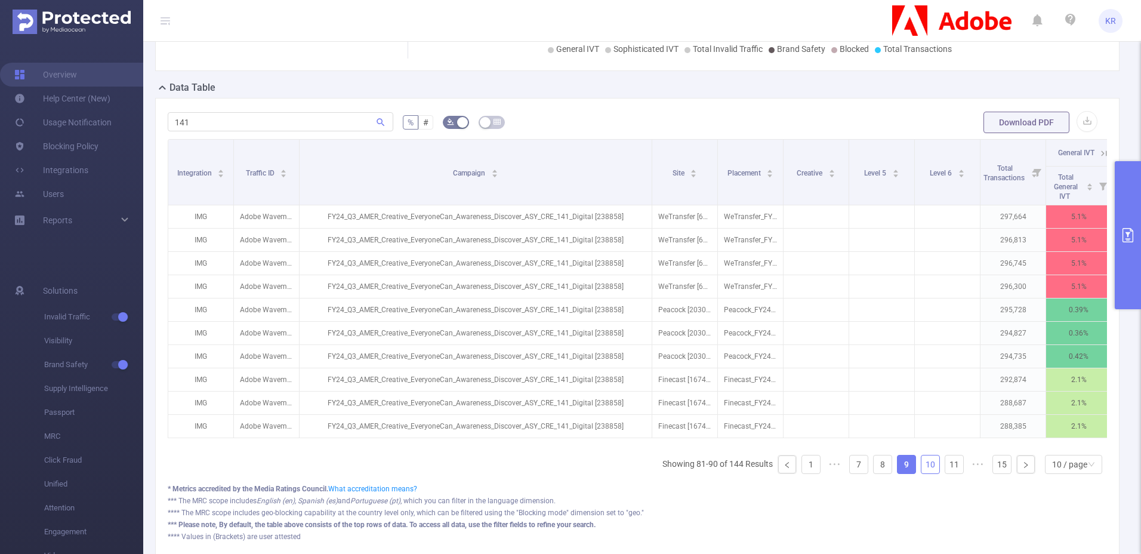
click at [923, 473] on link "10" at bounding box center [931, 464] width 18 height 18
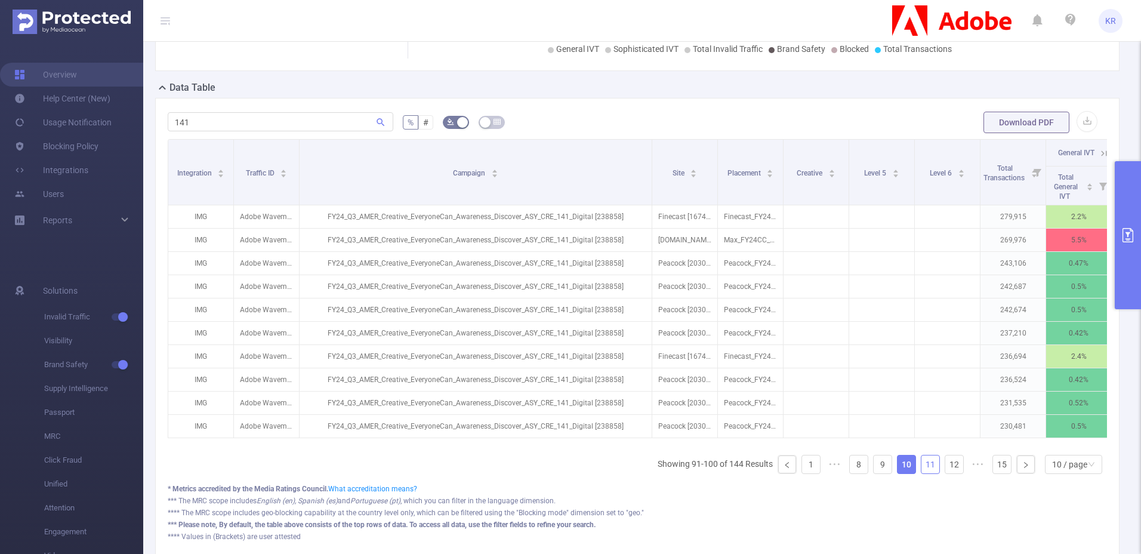
click at [923, 473] on link "11" at bounding box center [931, 464] width 18 height 18
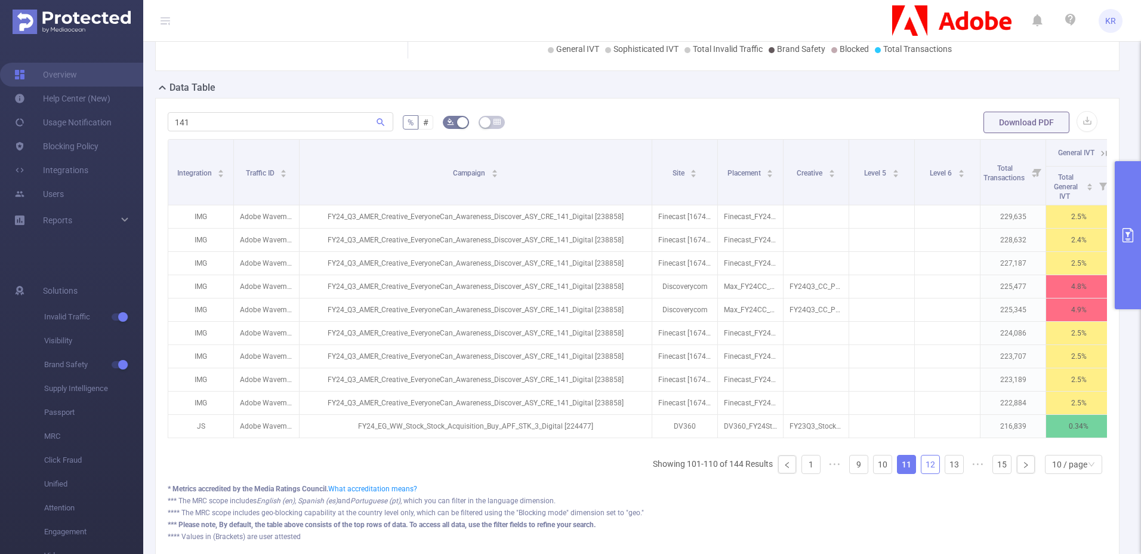
click at [923, 473] on link "12" at bounding box center [931, 464] width 18 height 18
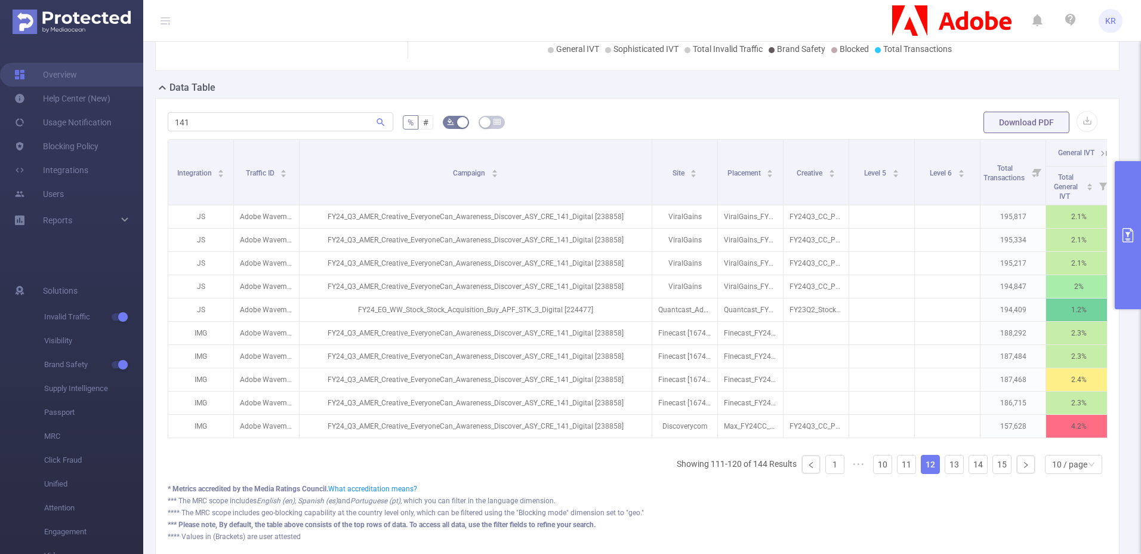
click at [923, 473] on link "12" at bounding box center [931, 464] width 18 height 18
click at [947, 473] on link "13" at bounding box center [955, 464] width 18 height 18
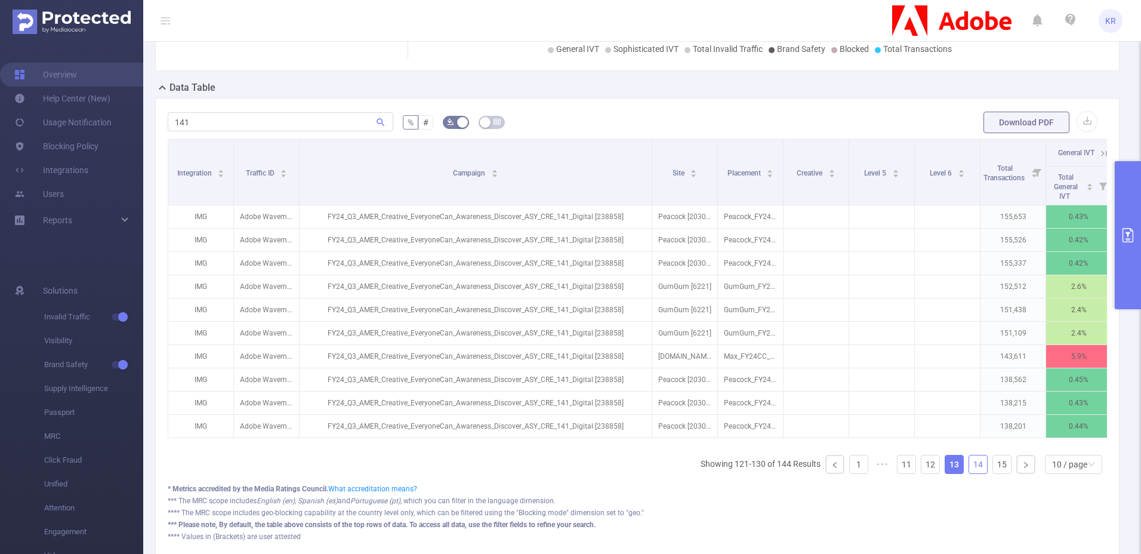
click at [969, 473] on link "14" at bounding box center [978, 464] width 18 height 18
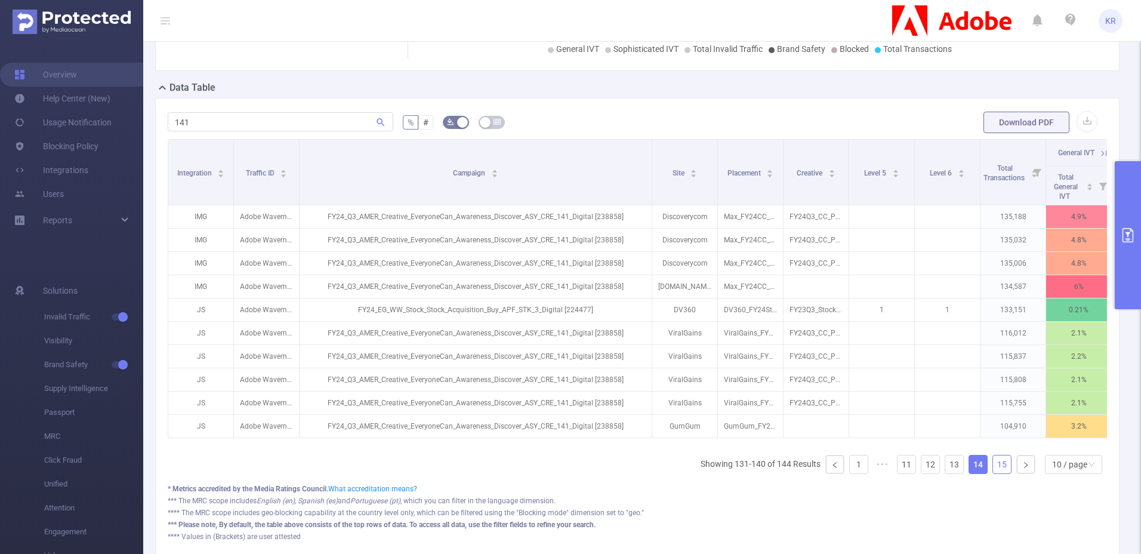
click at [993, 473] on link "15" at bounding box center [1002, 464] width 18 height 18
